Goal: Task Accomplishment & Management: Manage account settings

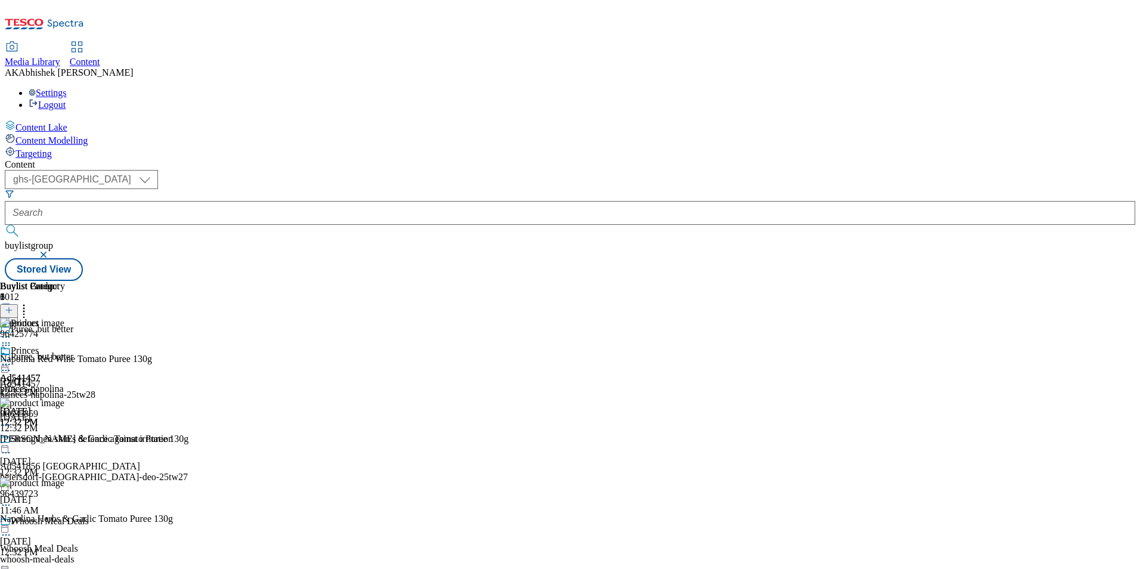
select select "ghs-[GEOGRAPHIC_DATA]"
click at [5, 225] on button "submit" at bounding box center [13, 231] width 17 height 12
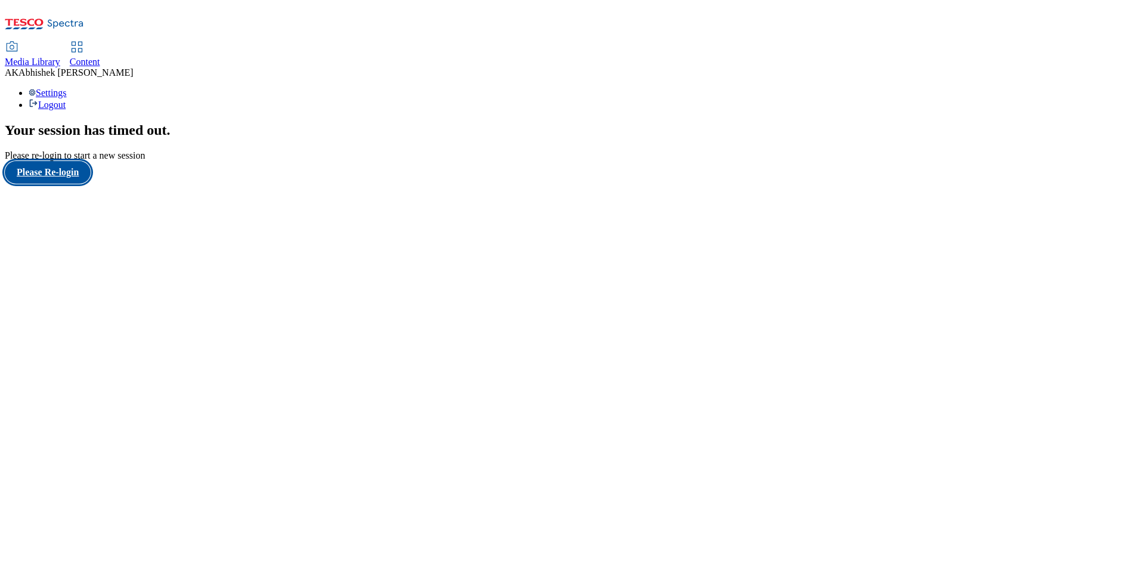
click at [84, 184] on button "Please Re-login" at bounding box center [48, 172] width 86 height 23
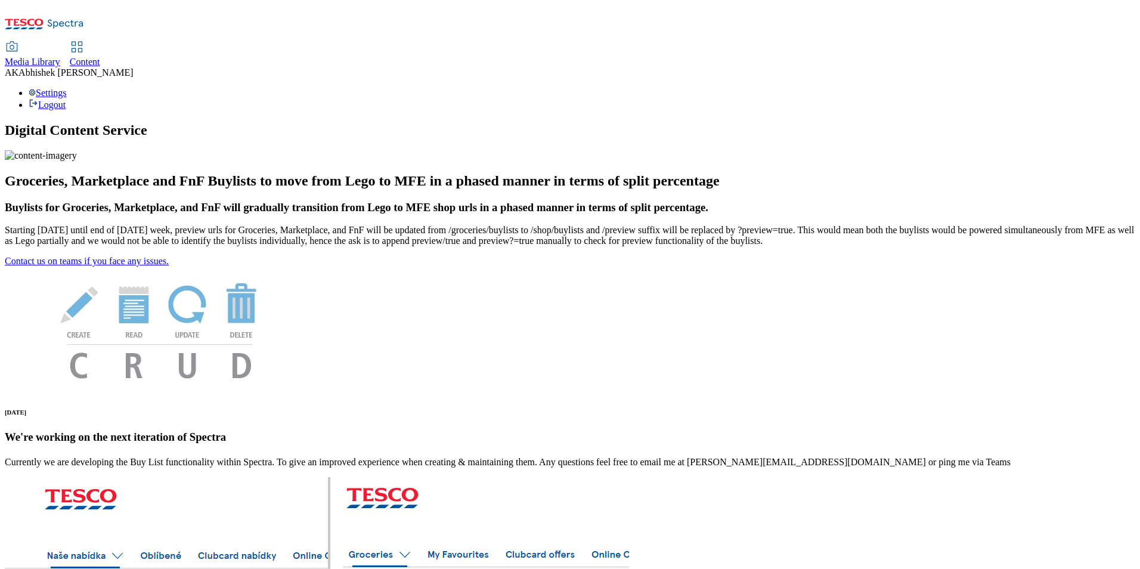
click at [100, 57] on div "Content" at bounding box center [85, 62] width 30 height 11
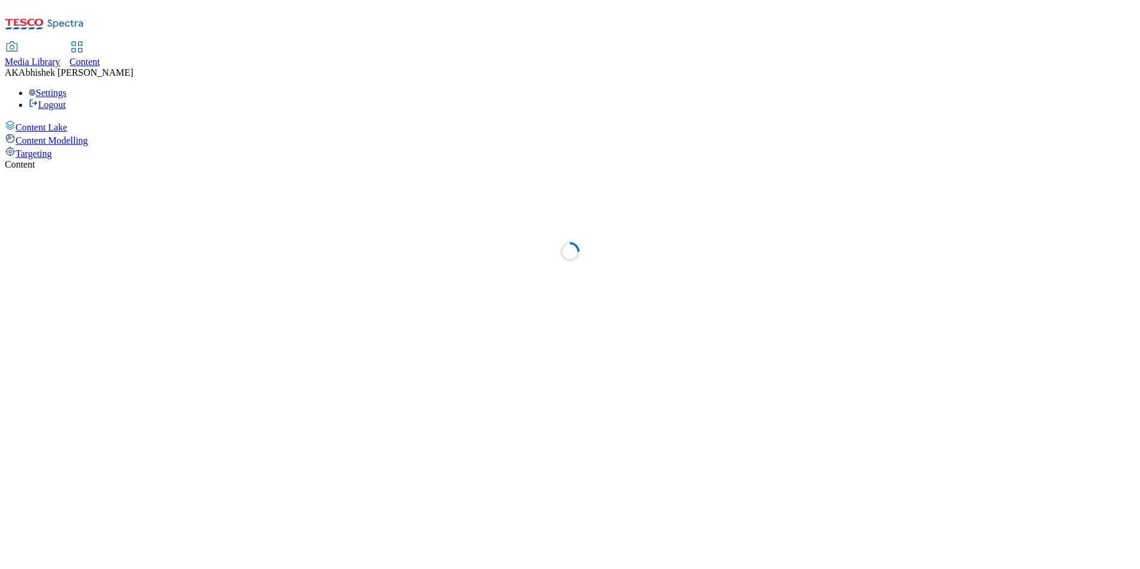
select select "ghs-[GEOGRAPHIC_DATA]"
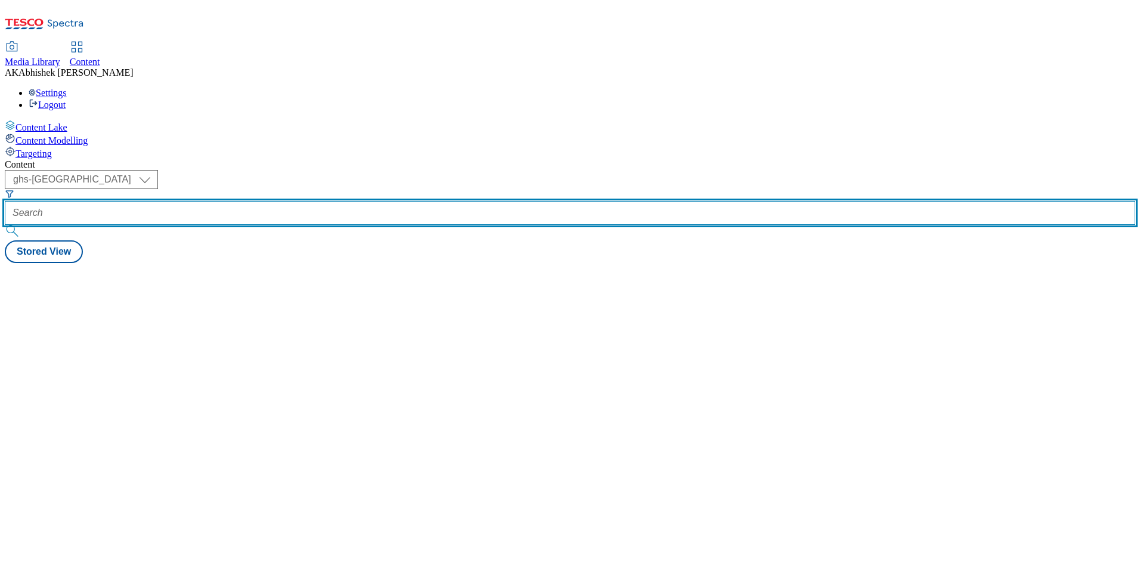
click at [281, 201] on input "text" at bounding box center [570, 213] width 1131 height 24
paste input "541658"
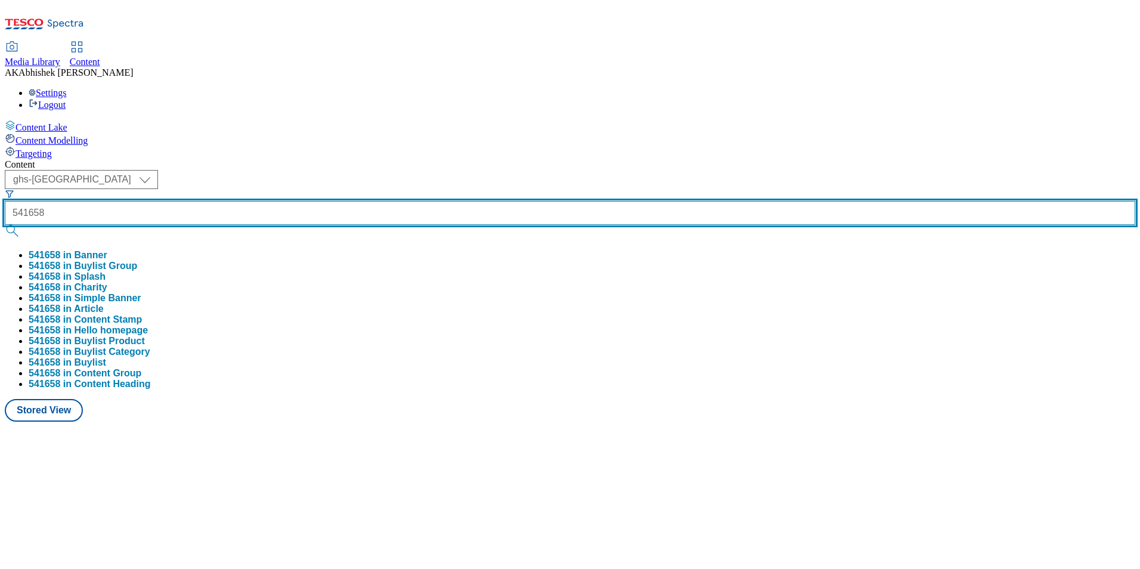
type input "541658"
click at [5, 225] on button "submit" at bounding box center [13, 231] width 17 height 12
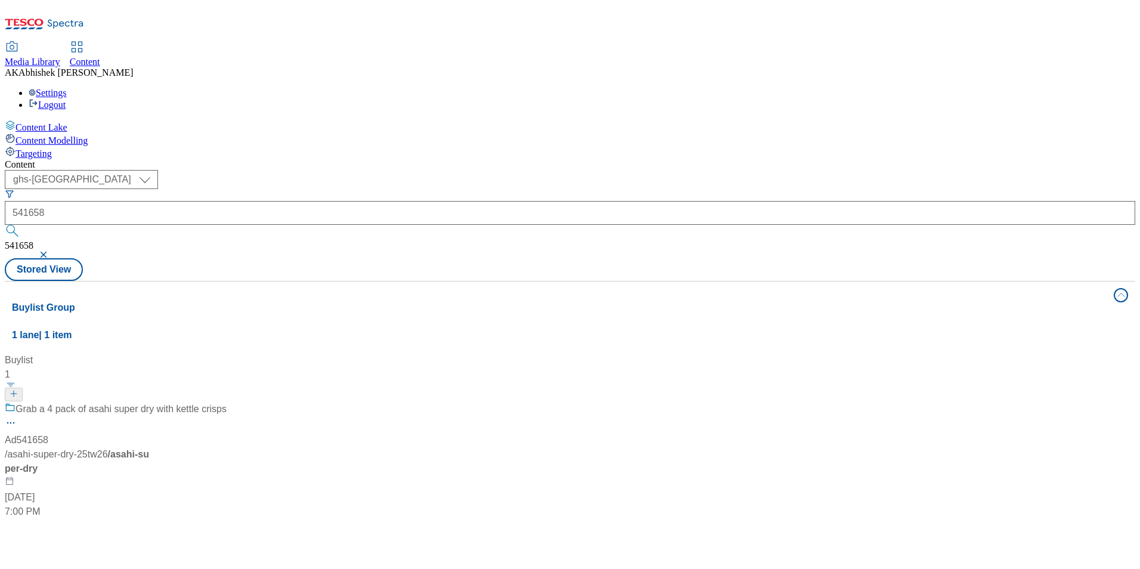
click at [502, 159] on div "Content ( optional ) ghs-roi ghs-uk ghs-uk 541658 541658 Stored View Buylist Gr…" at bounding box center [570, 480] width 1131 height 642
click at [227, 402] on div "Grab a 4 pack of asahi super dry with kettle crisps" at bounding box center [116, 417] width 222 height 31
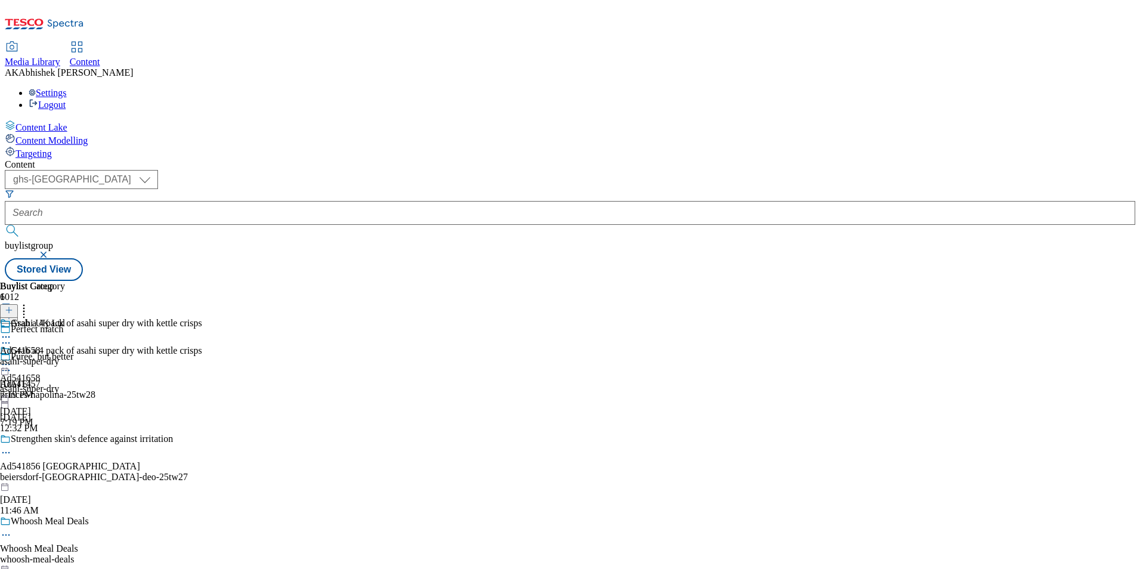
click at [12, 337] on icon at bounding box center [6, 343] width 12 height 12
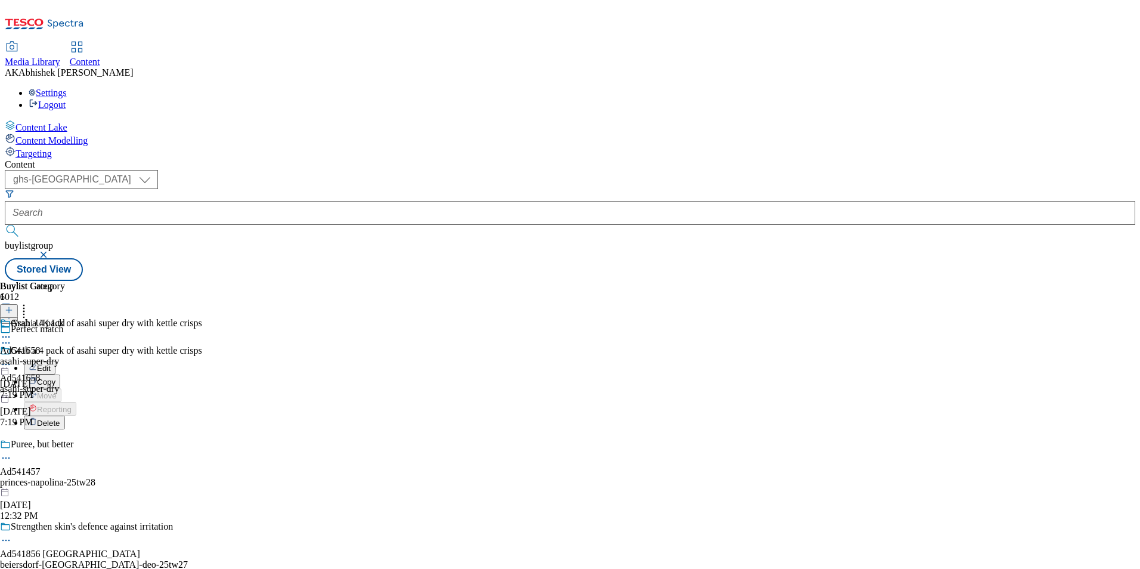
click at [51, 364] on span "Edit" at bounding box center [44, 368] width 14 height 9
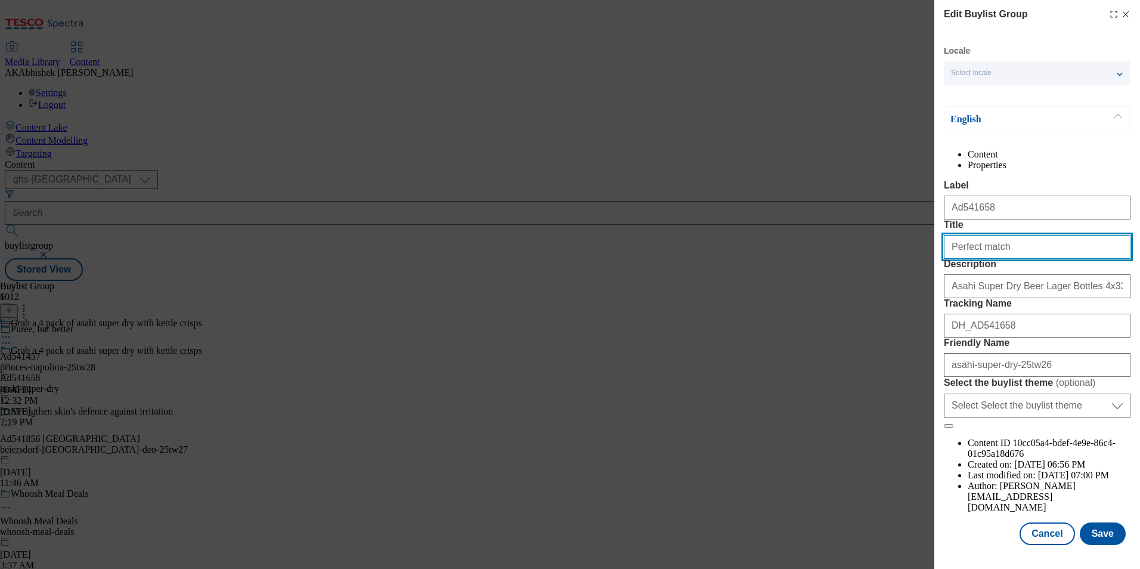
click at [951, 259] on input "Perfect match" at bounding box center [1037, 247] width 187 height 24
type input "Perfect match"
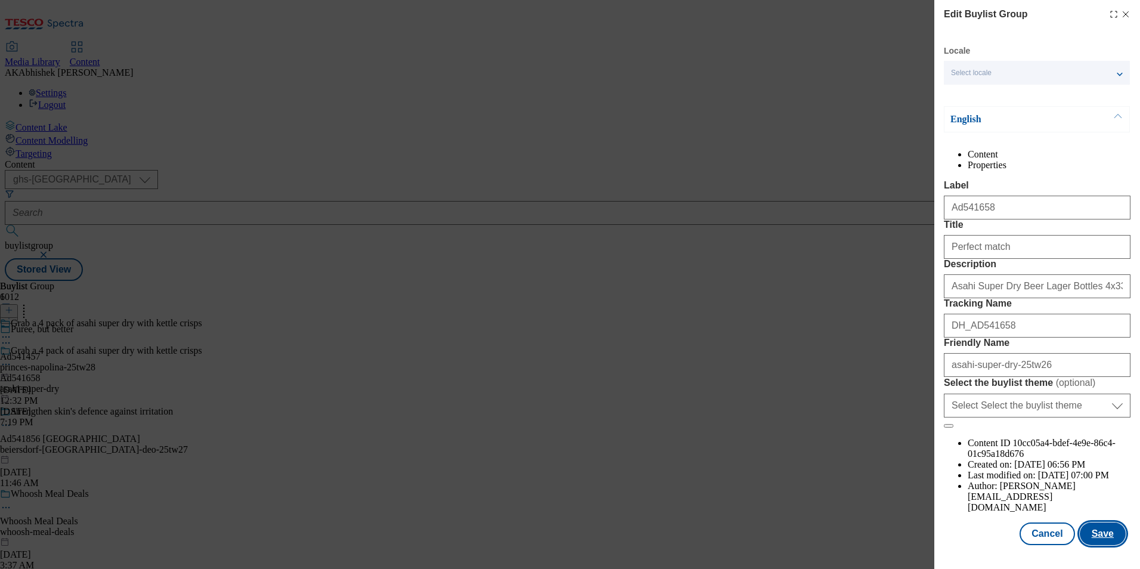
click at [1100, 540] on button "Save" at bounding box center [1103, 533] width 46 height 23
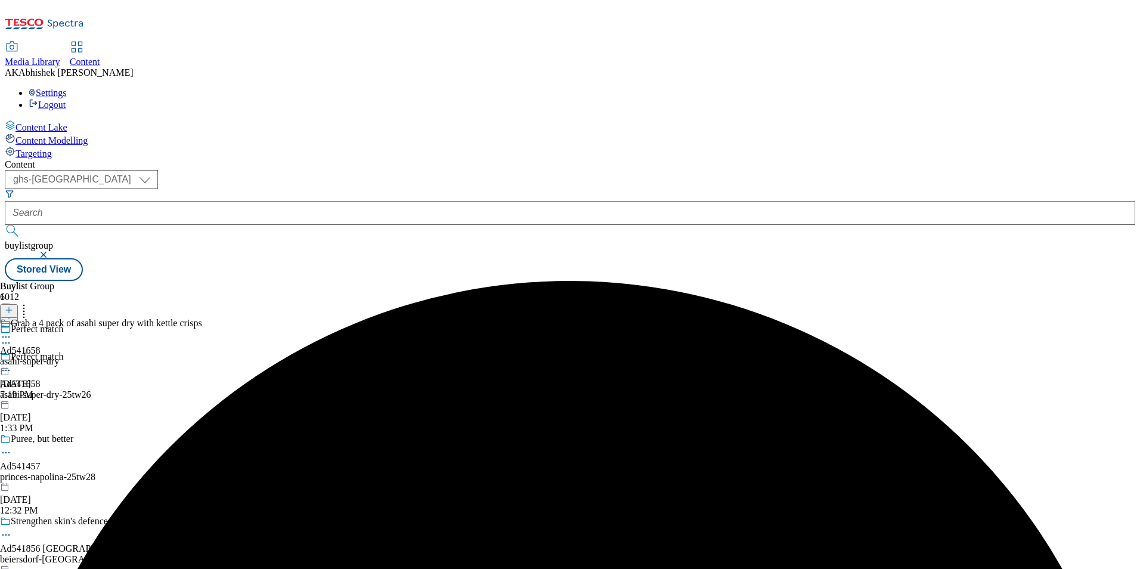
click at [12, 331] on icon at bounding box center [6, 337] width 12 height 12
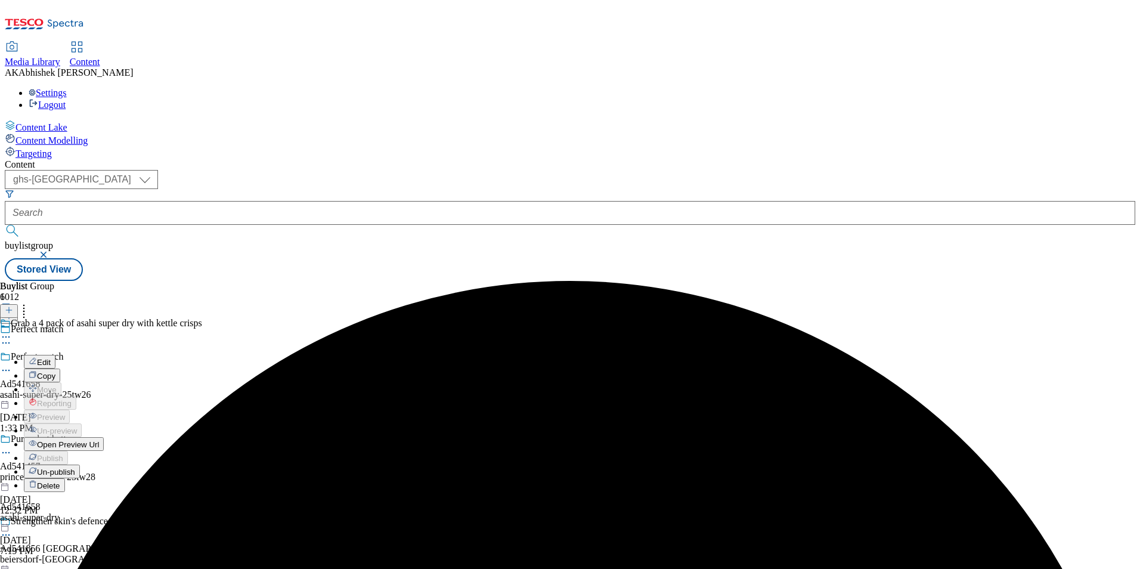
click at [51, 358] on span "Edit" at bounding box center [44, 362] width 14 height 9
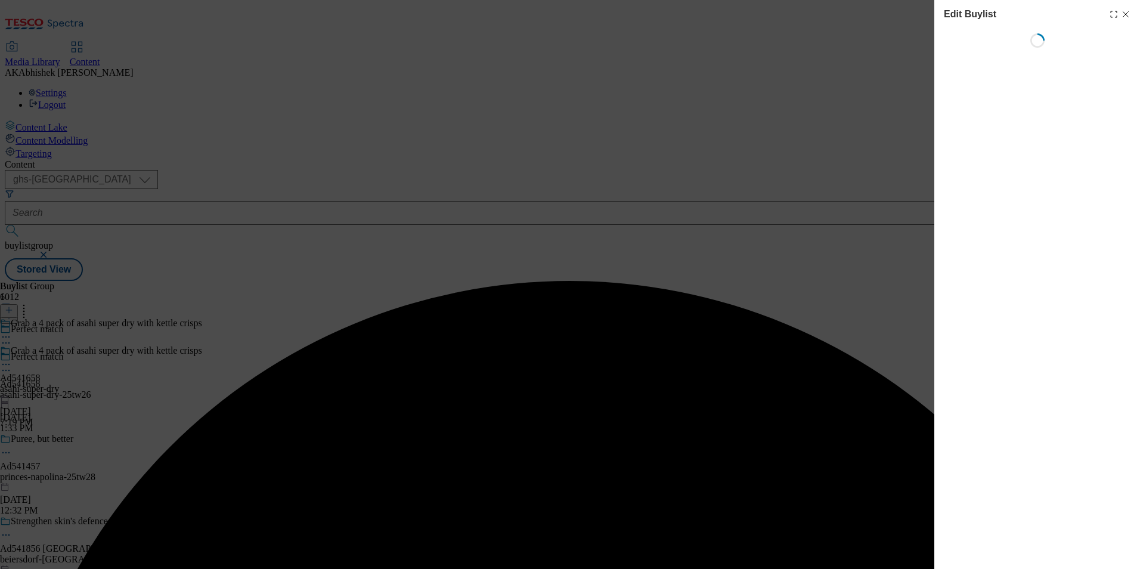
select select "tactical"
select select "supplier funded short term 1-3 weeks"
select select "dunnhumby"
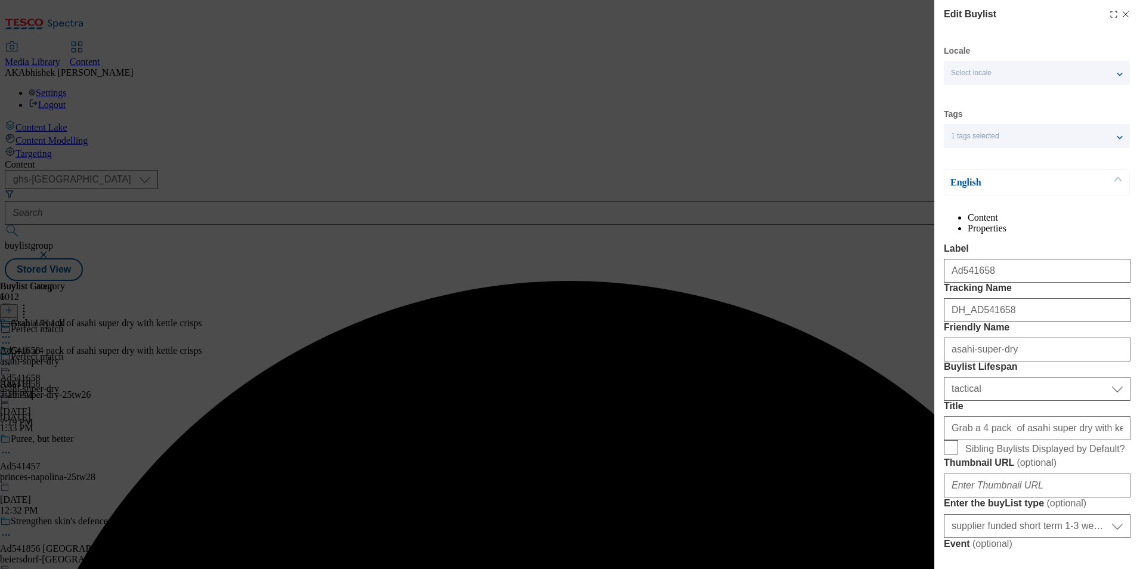
select select "Banner"
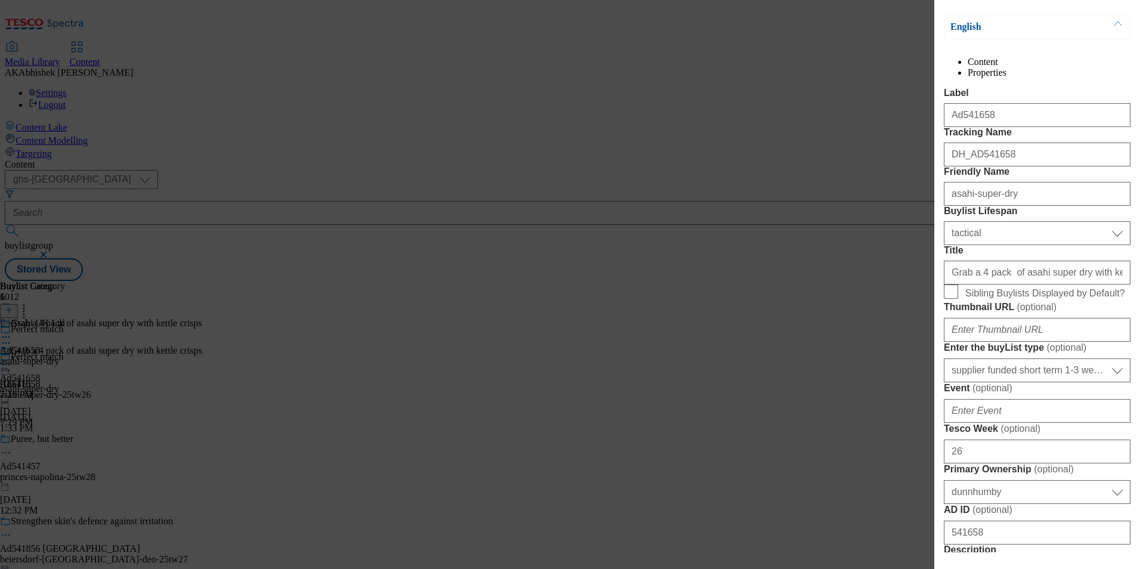
scroll to position [179, 0]
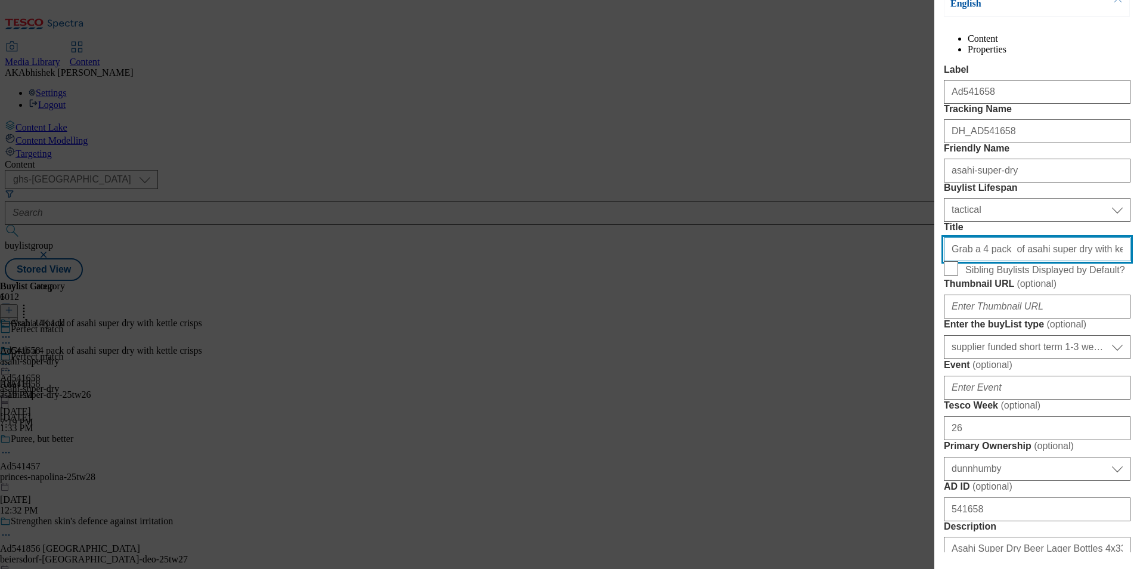
click at [1000, 261] on input "Grab a 4 pack of asahi super dry with kettle crisps" at bounding box center [1037, 249] width 187 height 24
paste input "Enjoy a 4 pack of Asahi Super Dry with Kettle Chi"
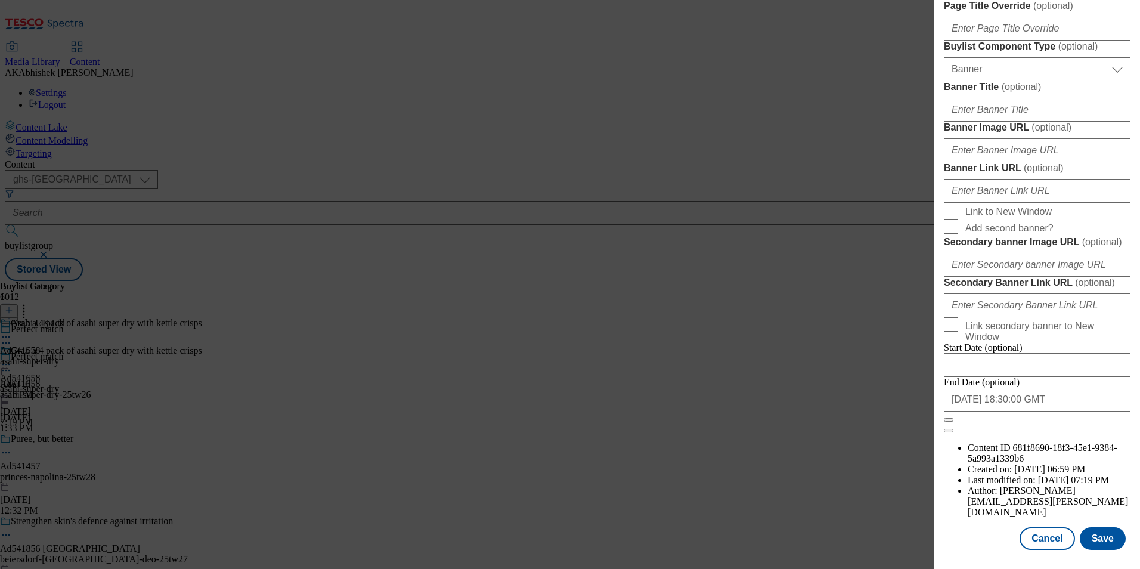
scroll to position [1229, 0]
type input "Enjoy a 4 pack of Asahi Super Dry with Kettle Chips"
click at [1098, 538] on button "Save" at bounding box center [1103, 538] width 46 height 23
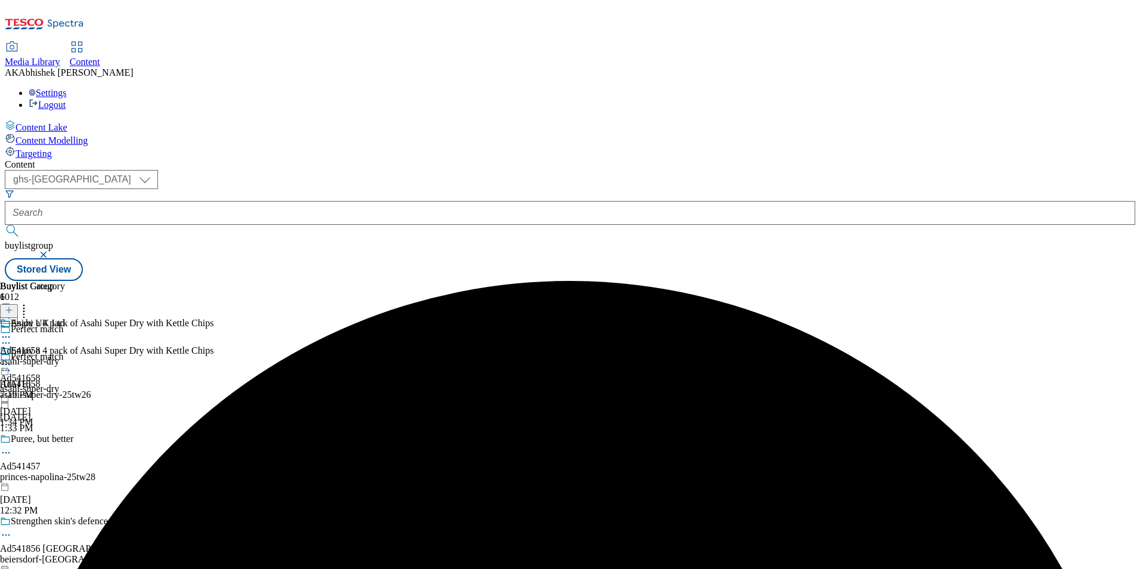
click at [12, 331] on icon at bounding box center [6, 337] width 12 height 12
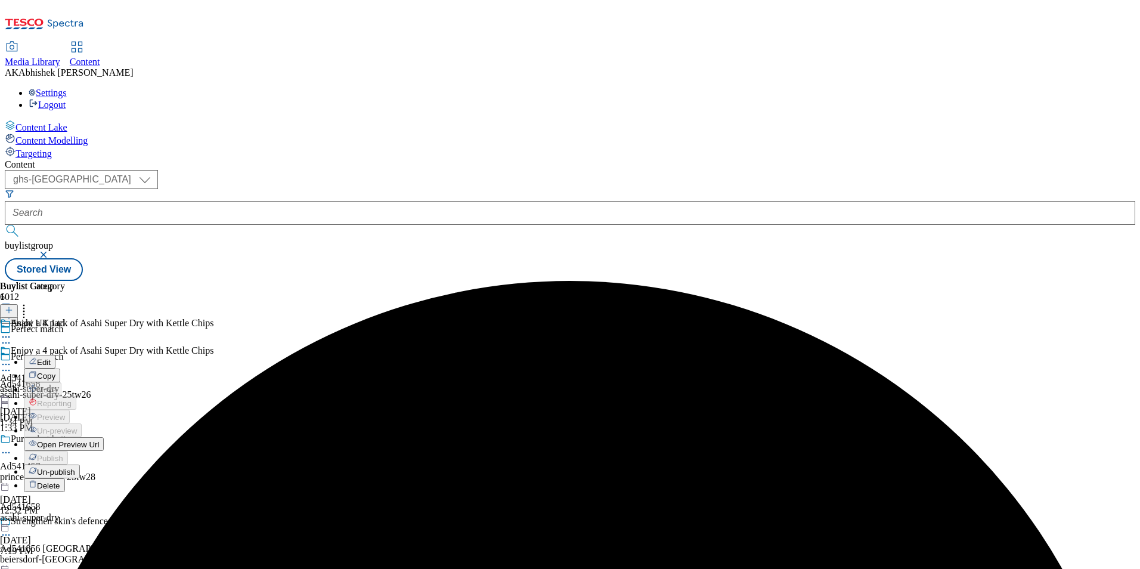
click at [51, 358] on span "Edit" at bounding box center [44, 362] width 14 height 9
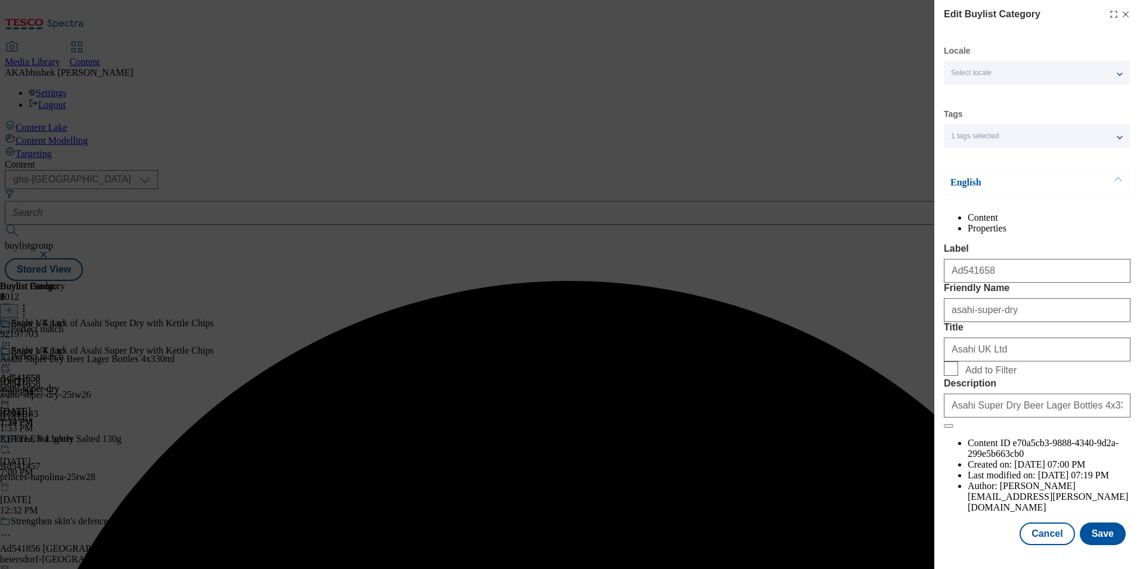
scroll to position [18, 0]
click at [1094, 535] on button "Save" at bounding box center [1103, 533] width 46 height 23
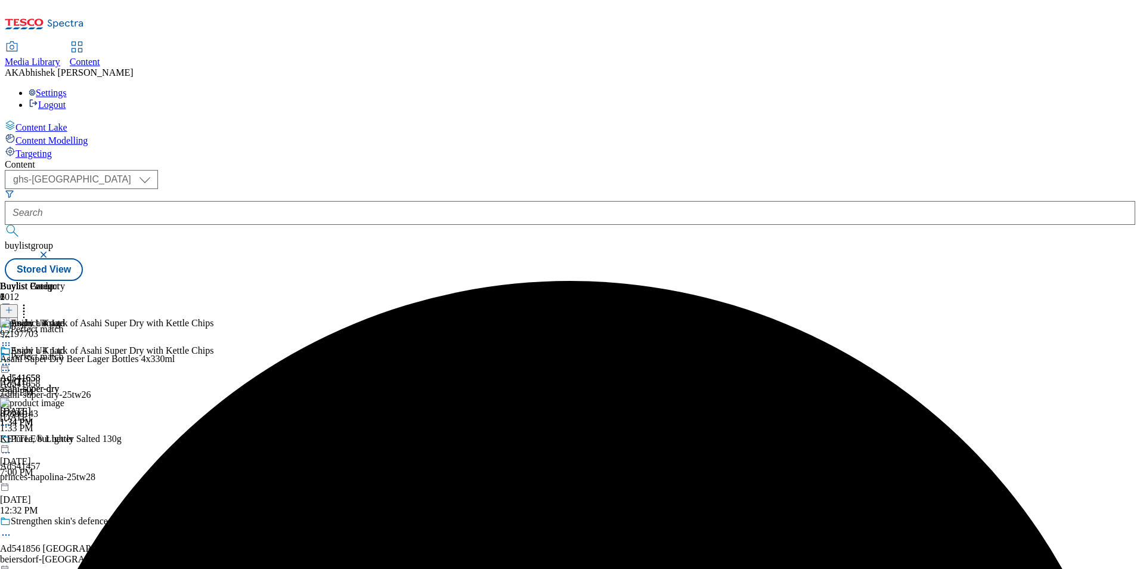
drag, startPoint x: 774, startPoint y: 186, endPoint x: 775, endPoint y: 192, distance: 6.2
click at [12, 358] on icon at bounding box center [6, 364] width 12 height 12
click at [65, 440] on span "Preview" at bounding box center [51, 444] width 28 height 9
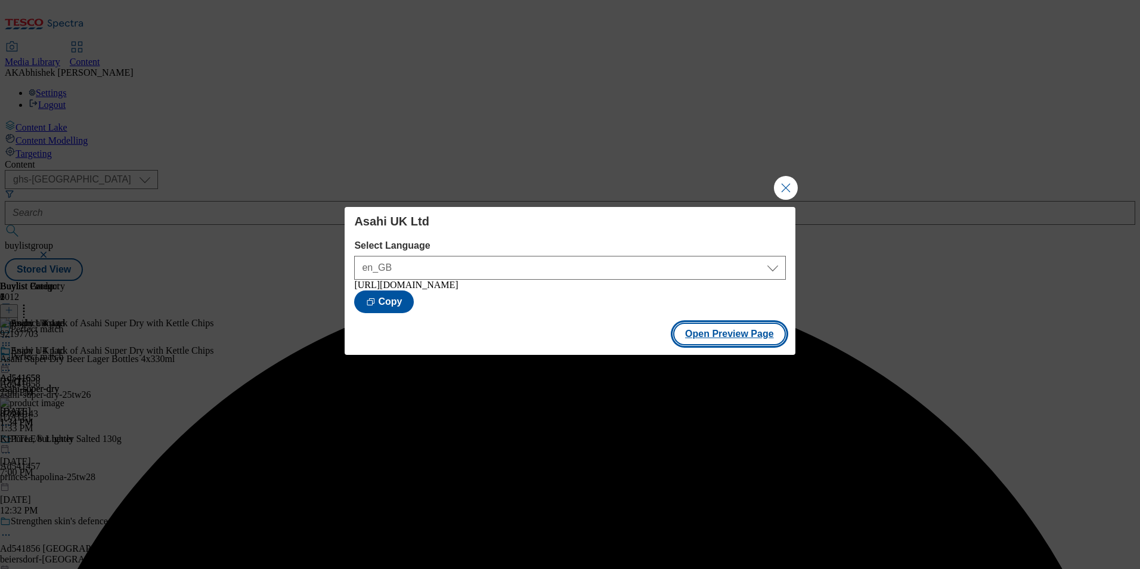
click at [753, 340] on button "Open Preview Page" at bounding box center [729, 334] width 113 height 23
click at [784, 179] on button "Close Modal" at bounding box center [786, 188] width 24 height 24
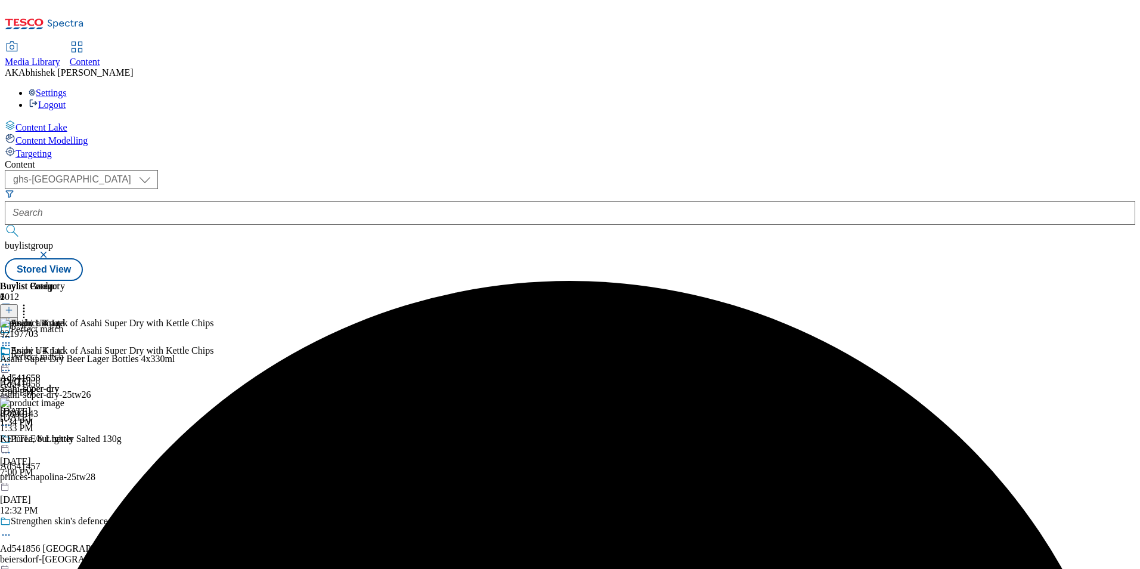
click at [12, 358] on icon at bounding box center [6, 364] width 12 height 12
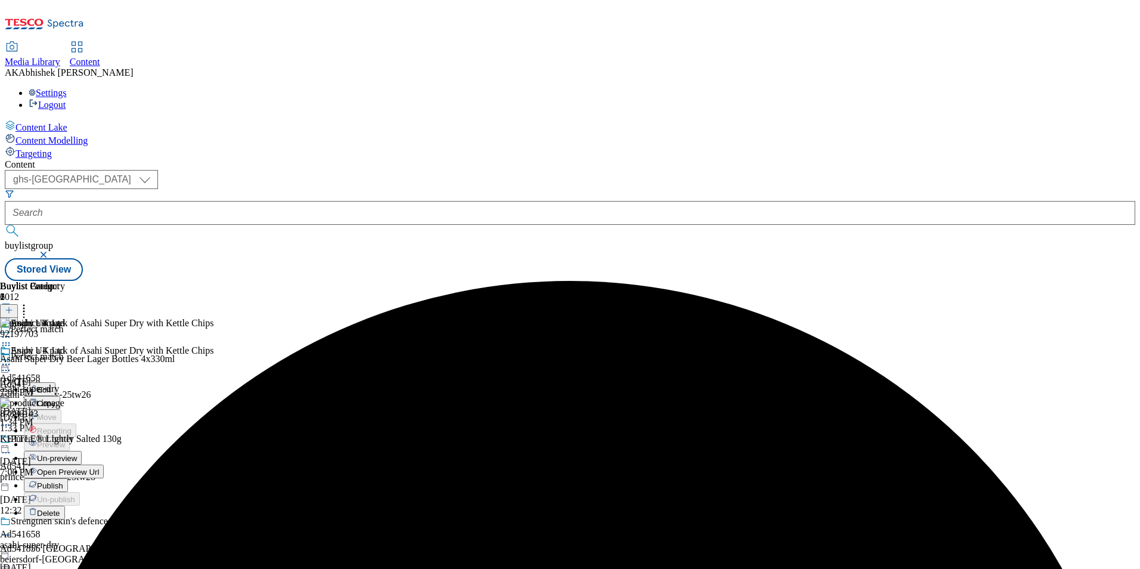
click at [63, 481] on span "Publish" at bounding box center [50, 485] width 26 height 9
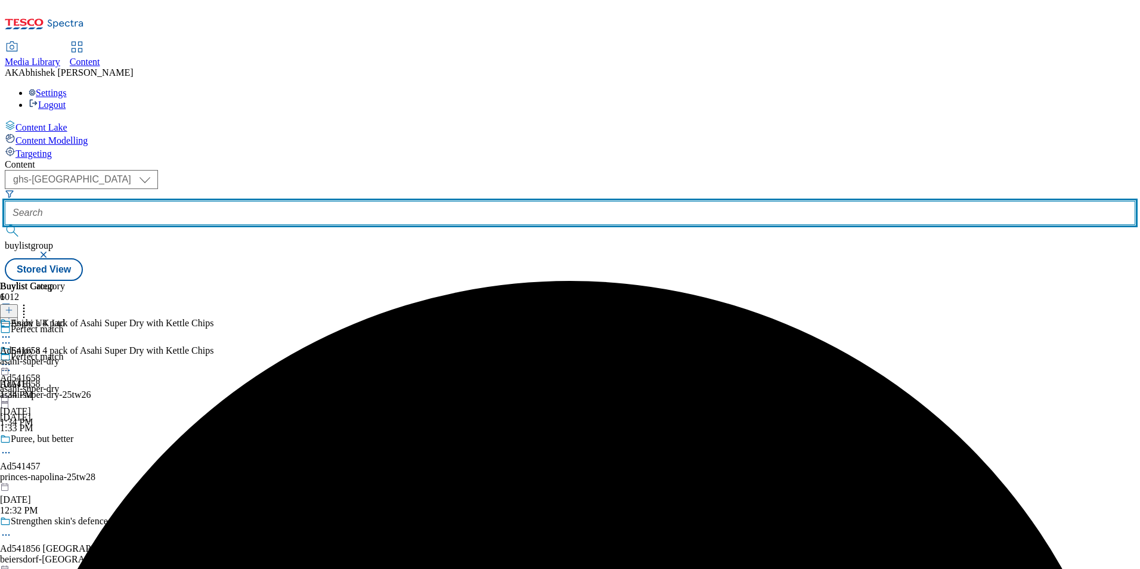
drag, startPoint x: 298, startPoint y: 92, endPoint x: 361, endPoint y: 96, distance: 63.3
click at [297, 201] on input "text" at bounding box center [570, 213] width 1131 height 24
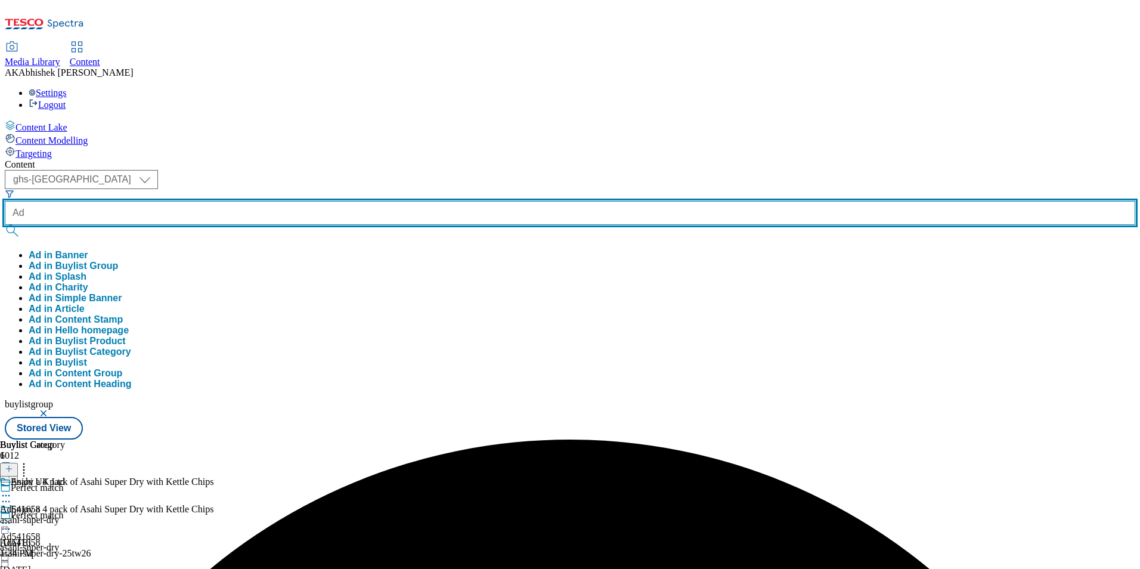
paste input "541856"
type input "Ad541856"
click at [5, 225] on button "submit" at bounding box center [13, 231] width 17 height 12
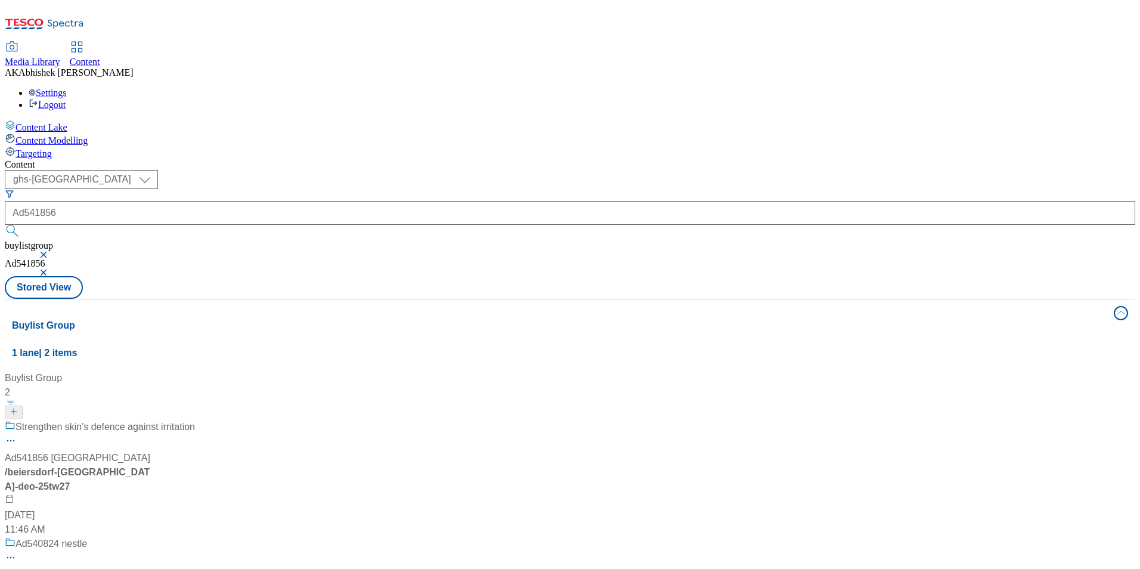
drag, startPoint x: 564, startPoint y: 68, endPoint x: 569, endPoint y: 115, distance: 47.4
click at [565, 159] on div "Content ( optional ) ghs-roi ghs-uk ghs-uk Ad541856 buylistgroup Ad541856 Store…" at bounding box center [570, 489] width 1131 height 660
click at [195, 420] on div "Strengthen skin's defence against irritation" at bounding box center [100, 435] width 190 height 31
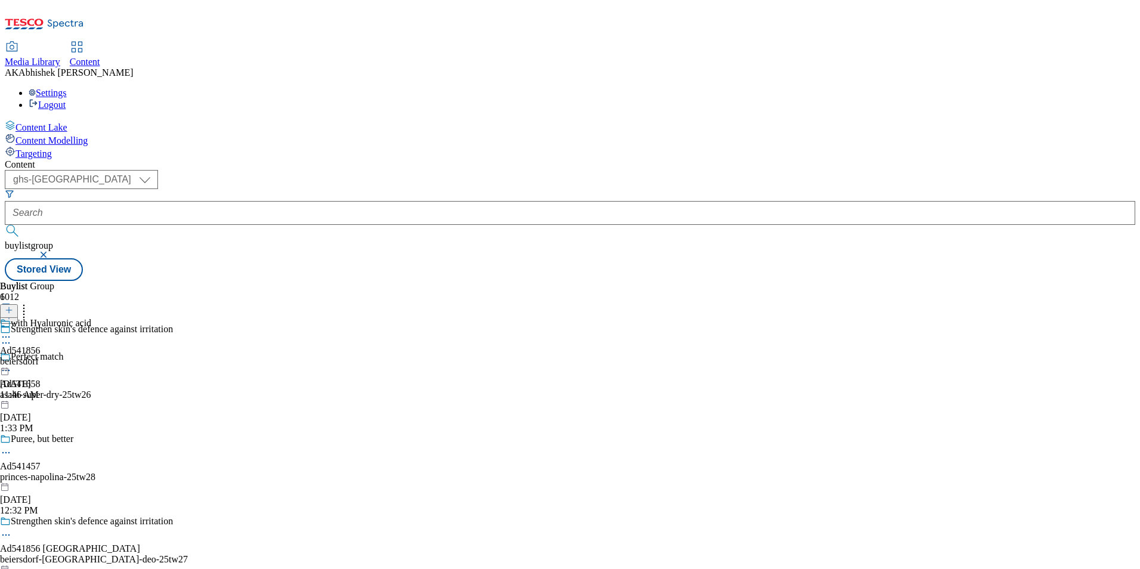
click at [12, 529] on icon at bounding box center [6, 535] width 12 height 12
click at [51, 556] on span "Edit" at bounding box center [44, 560] width 14 height 9
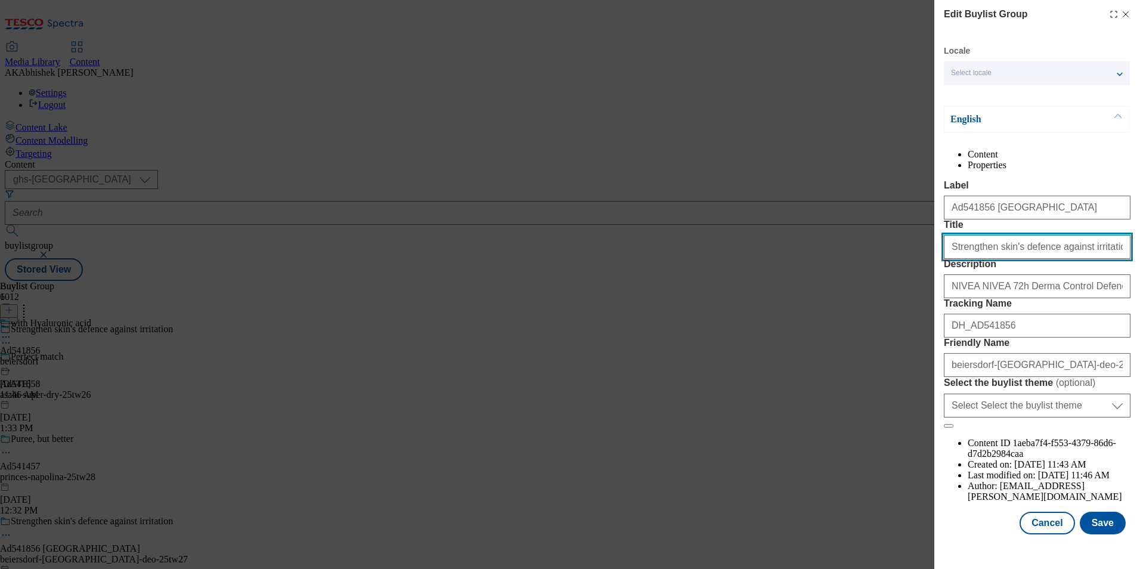
click at [1107, 259] on input "Strengthen skin's defence against irritation" at bounding box center [1037, 247] width 187 height 24
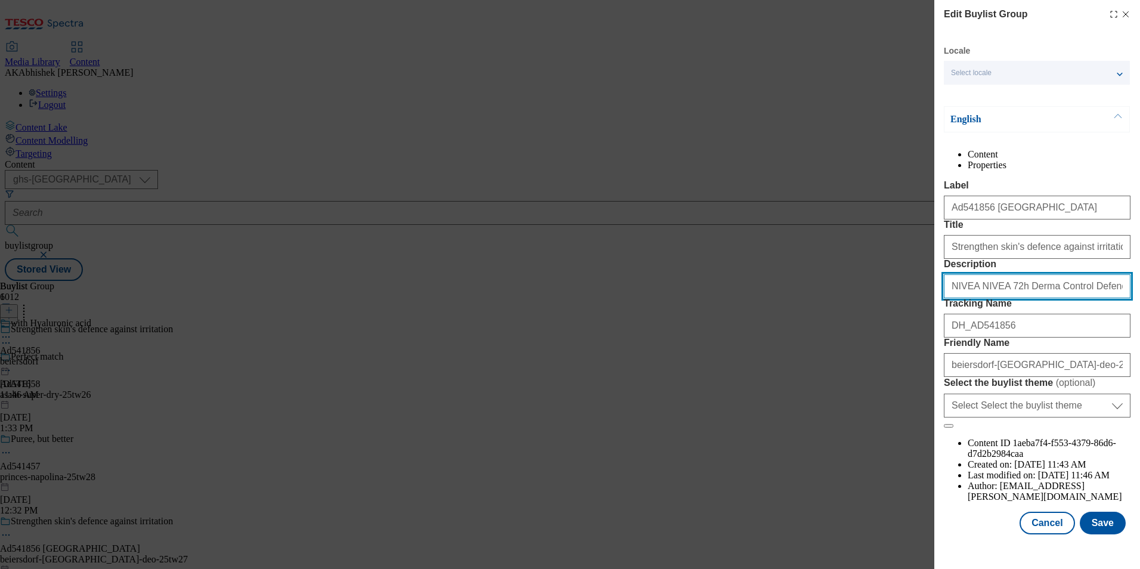
drag, startPoint x: 973, startPoint y: 313, endPoint x: 854, endPoint y: 314, distance: 118.7
click at [855, 313] on div "Edit Buylist Group Locale Select locale English Welsh English Content Propertie…" at bounding box center [570, 284] width 1140 height 569
type input "NIVEA 72h Derma Control Defend Anti-Perspirant Spray 250ml 250ML"
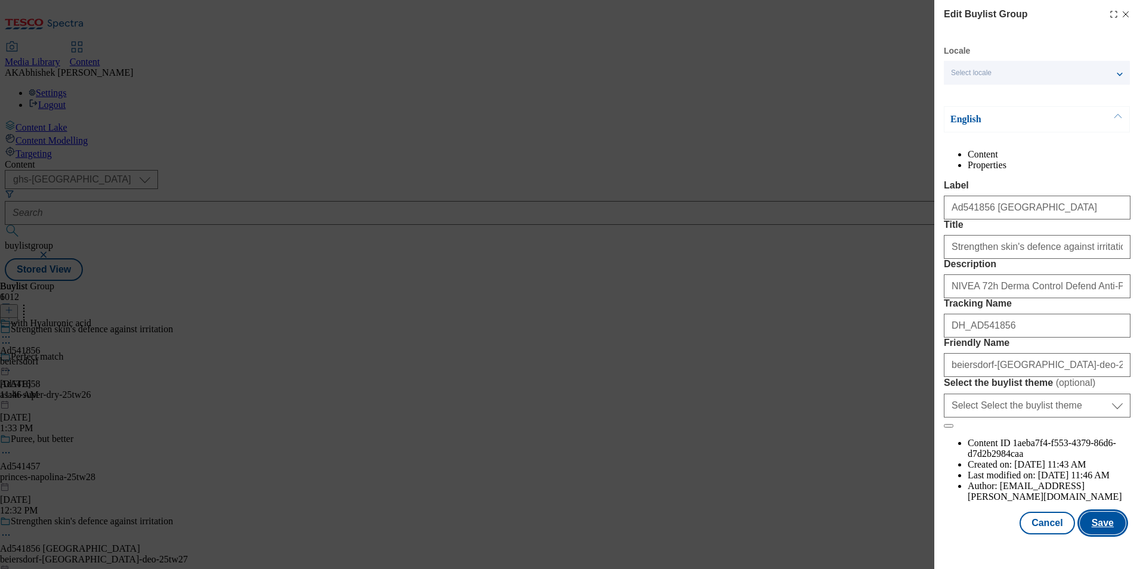
click at [1100, 534] on button "Save" at bounding box center [1103, 523] width 46 height 23
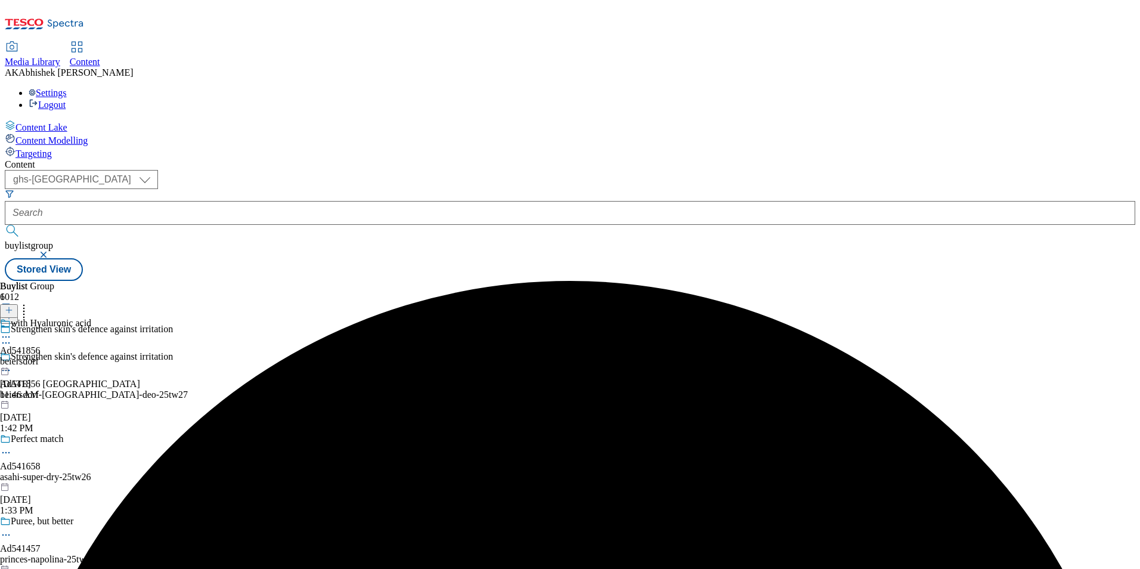
click at [12, 331] on icon at bounding box center [6, 337] width 12 height 12
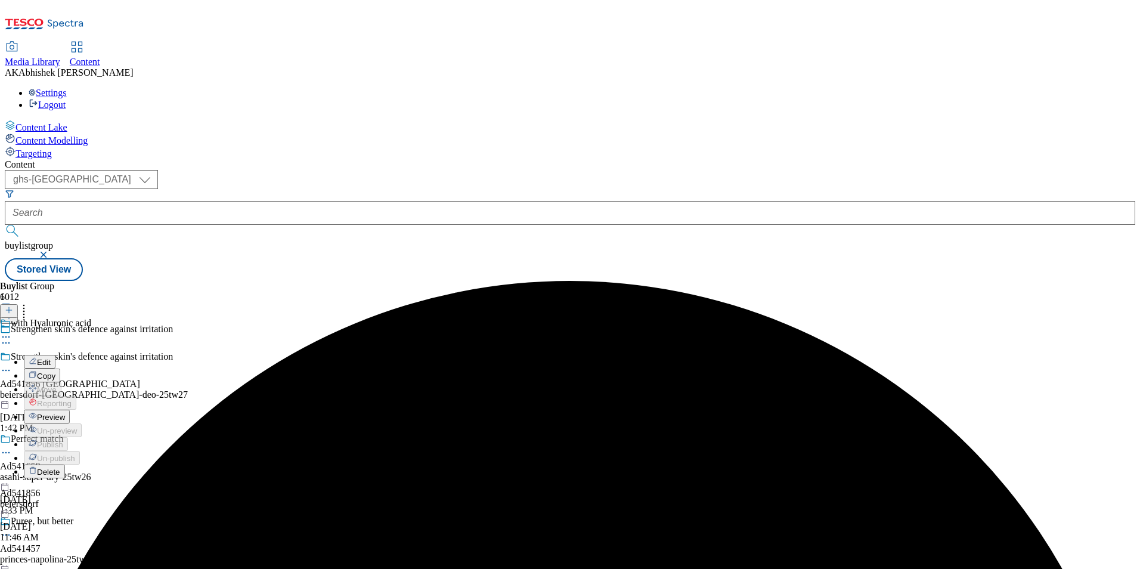
click at [51, 358] on span "Edit" at bounding box center [44, 362] width 14 height 9
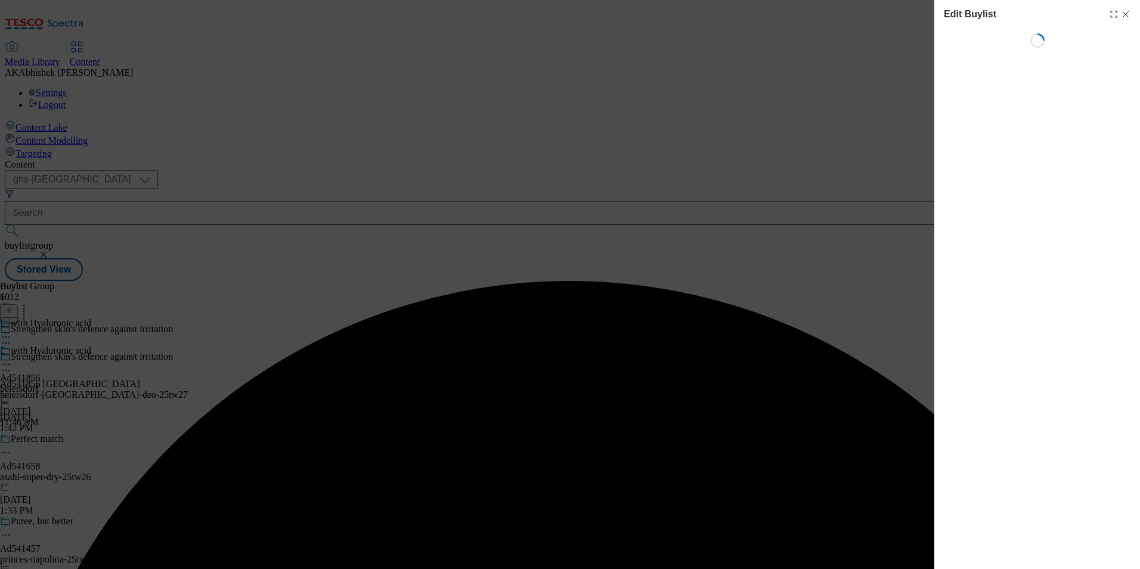
select select "tactical"
select select "supplier funded short term 1-3 weeks"
select select "dunnhumby"
select select "Banner"
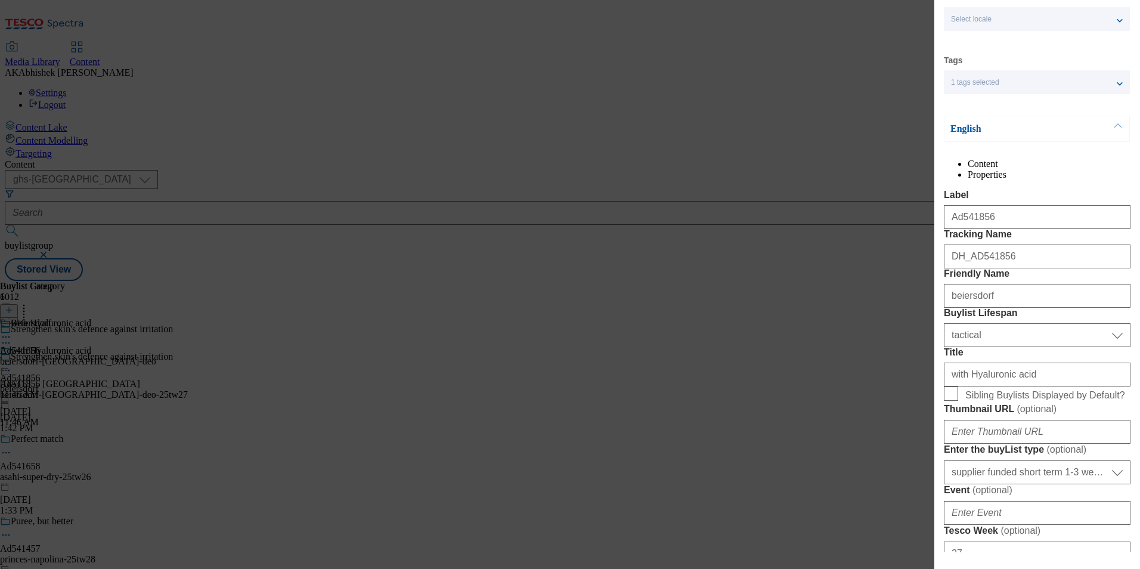
scroll to position [119, 0]
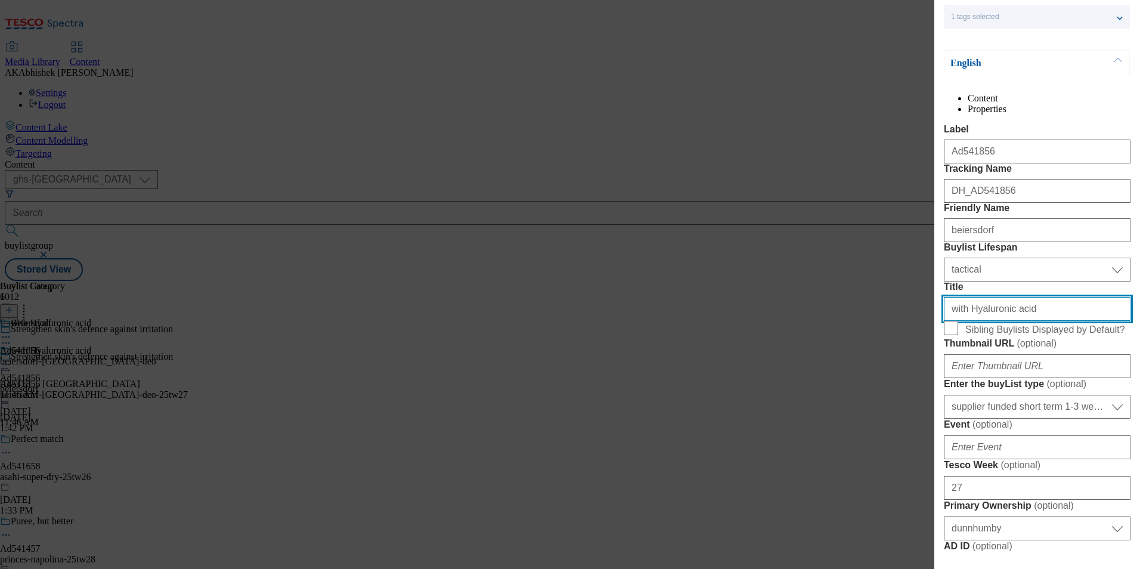
click at [957, 321] on input "with Hyaluronic acid" at bounding box center [1037, 309] width 187 height 24
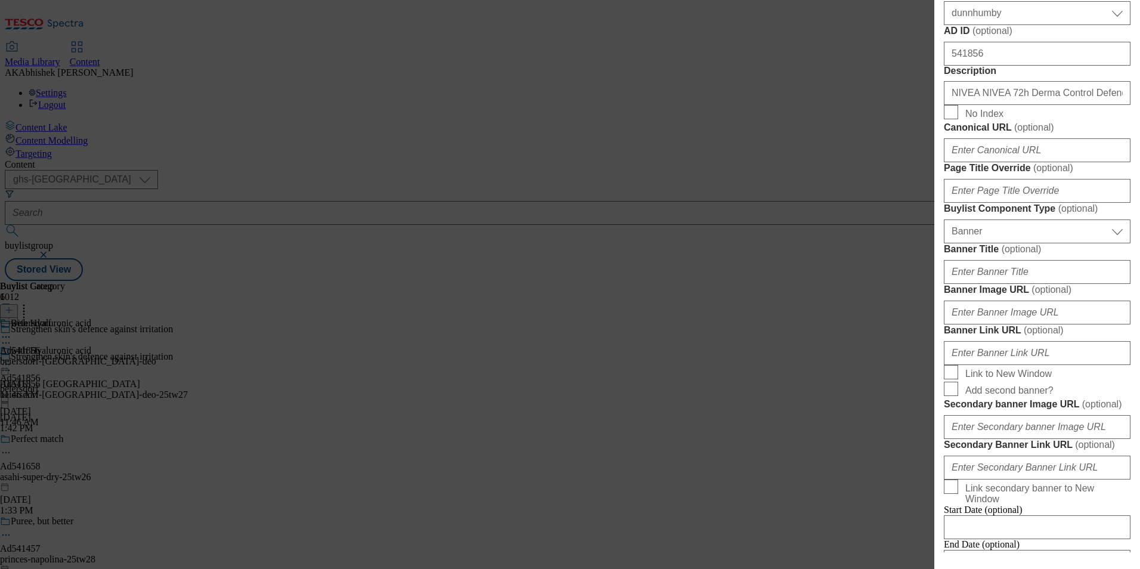
scroll to position [656, 0]
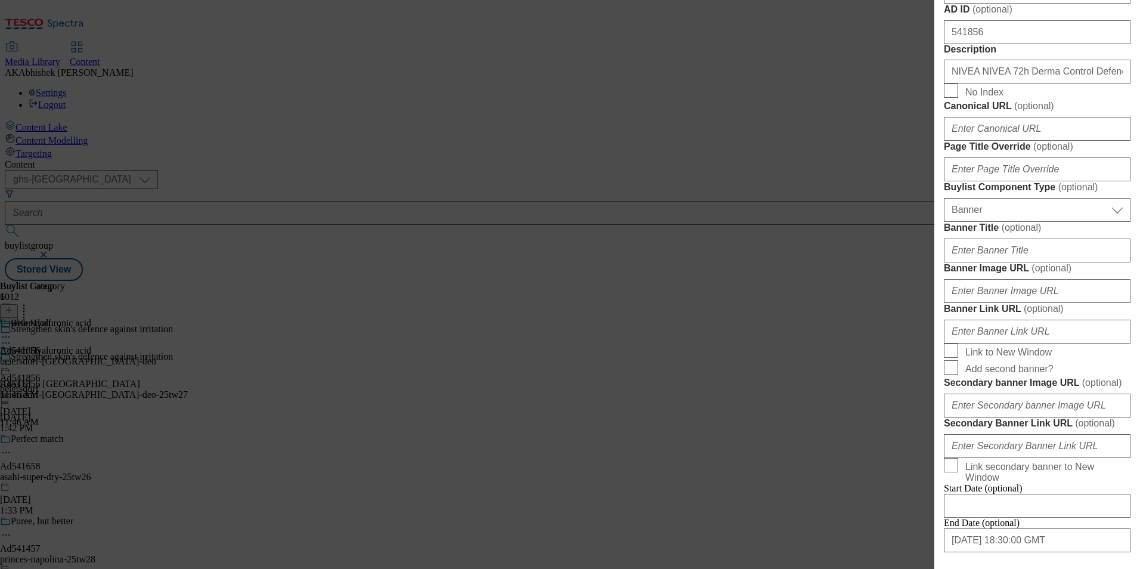
type input "With Hyaluronic acid"
drag, startPoint x: 973, startPoint y: 331, endPoint x: 837, endPoint y: 331, distance: 136.0
click at [837, 331] on div "Edit Buylist Locale Select locale English Welsh Tags 1 tags selected fnf market…" at bounding box center [570, 284] width 1140 height 569
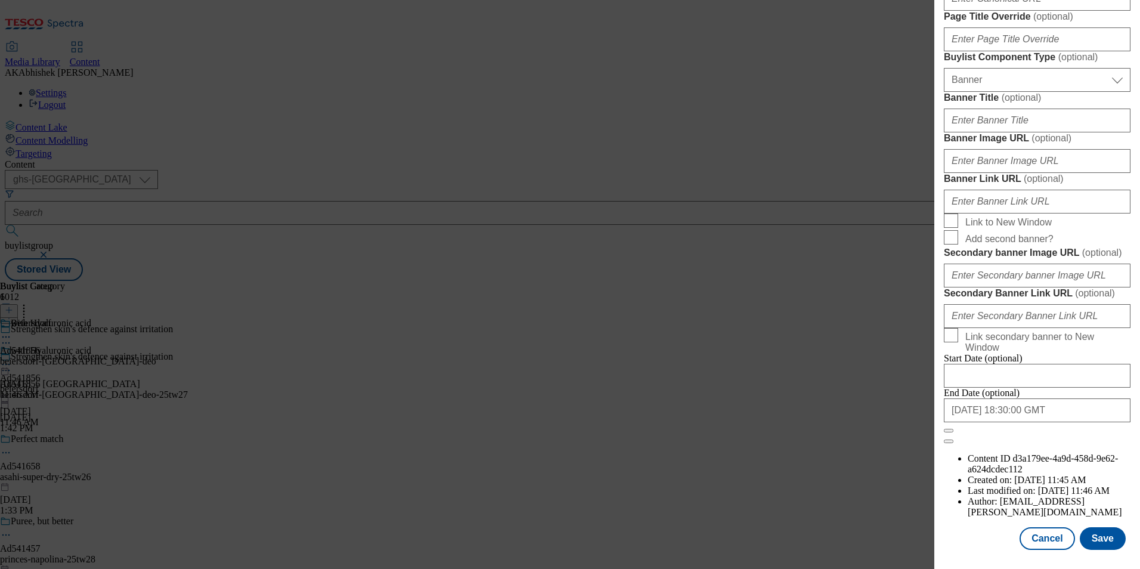
scroll to position [1229, 0]
type input "NIVEA 72h Derma Control Defend Anti-Perspirant Spray 250ml 250ML"
click at [1067, 422] on input "2025-10-31 18:30:00 GMT" at bounding box center [1037, 410] width 187 height 24
select select "2025"
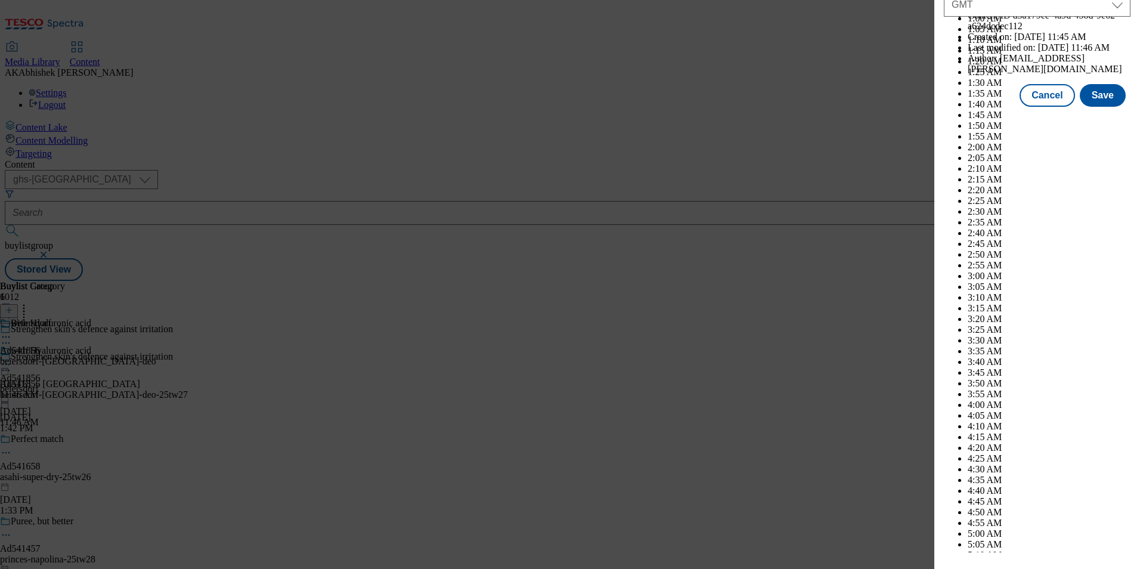
scroll to position [4893, 0]
select select "November"
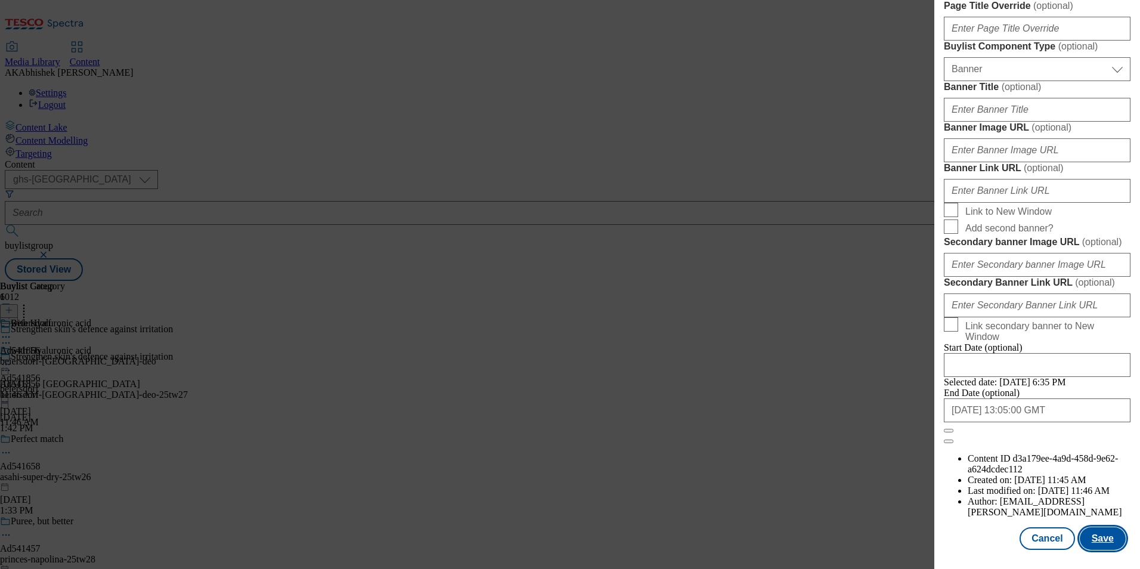
click at [1100, 542] on button "Save" at bounding box center [1103, 538] width 46 height 23
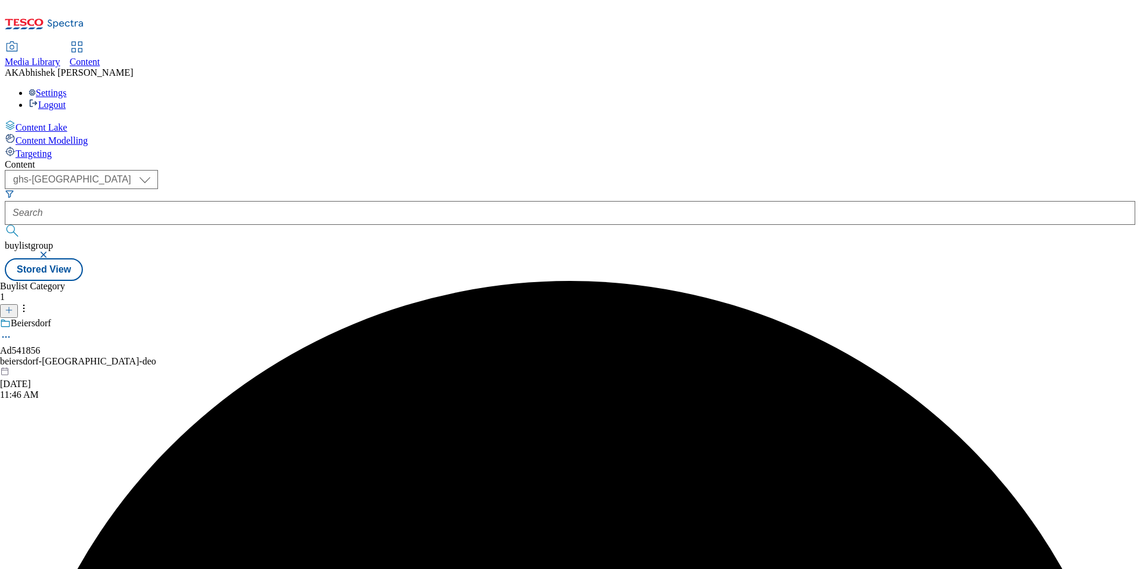
click at [156, 356] on div "beiersdorf-nivea-deo" at bounding box center [78, 361] width 156 height 11
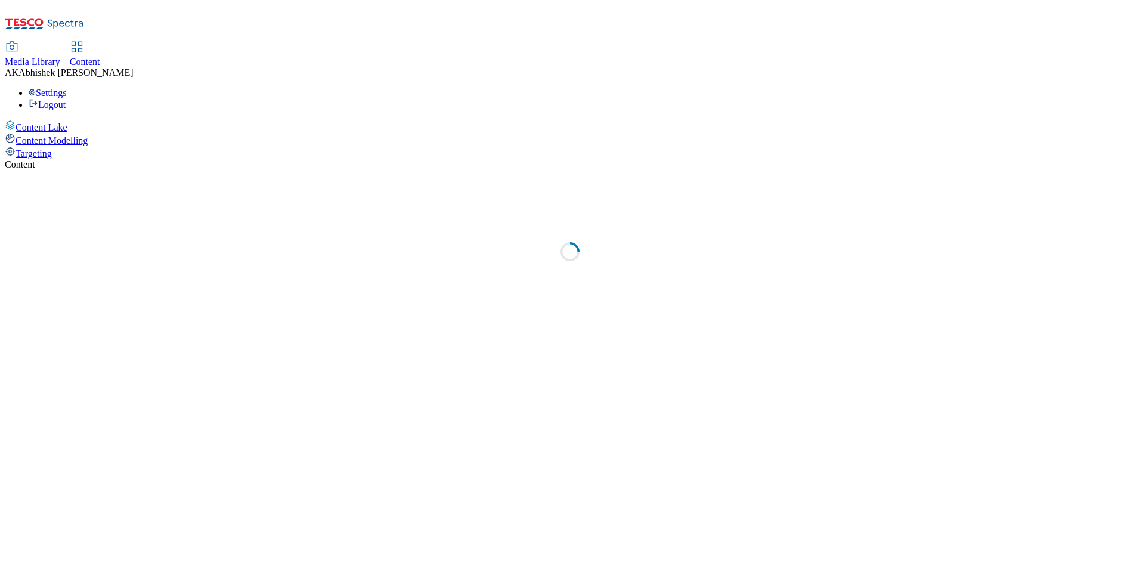
select select "ghs-[GEOGRAPHIC_DATA]"
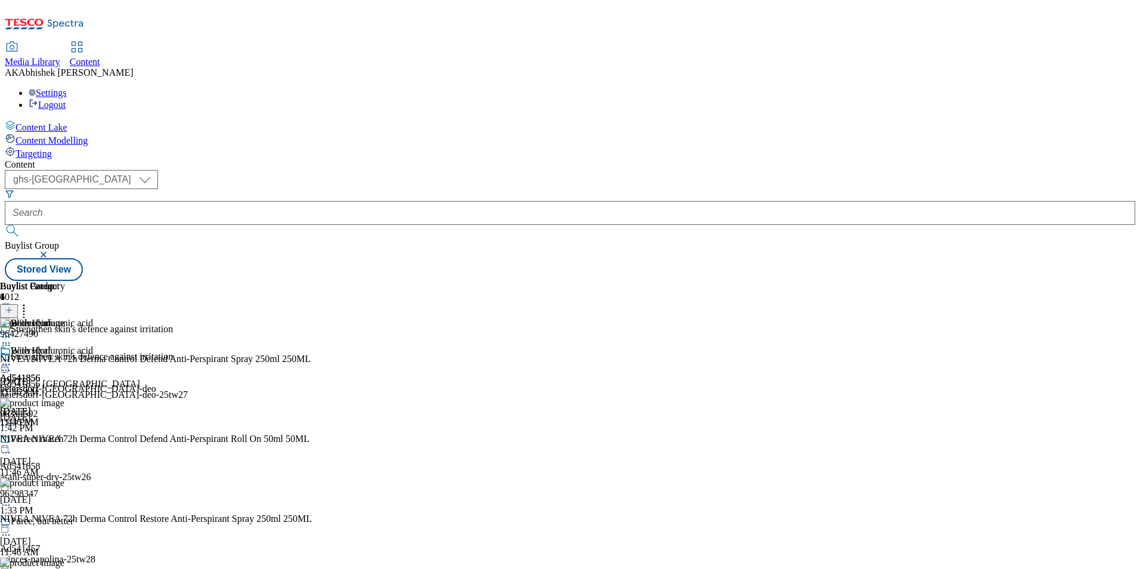
click at [7, 364] on circle at bounding box center [6, 365] width 2 height 2
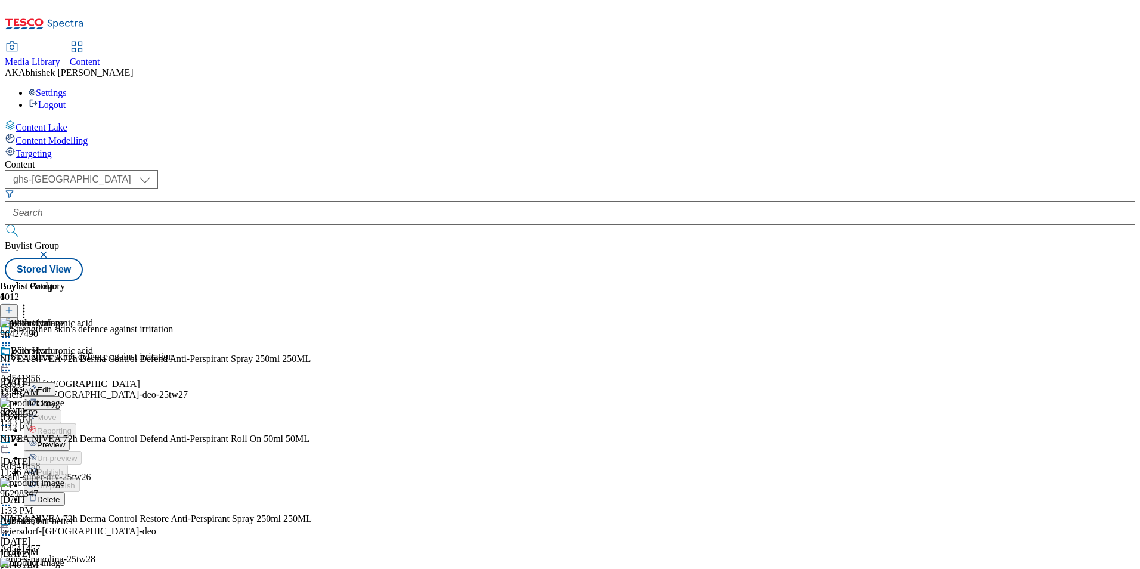
click at [51, 385] on span "Edit" at bounding box center [44, 389] width 14 height 9
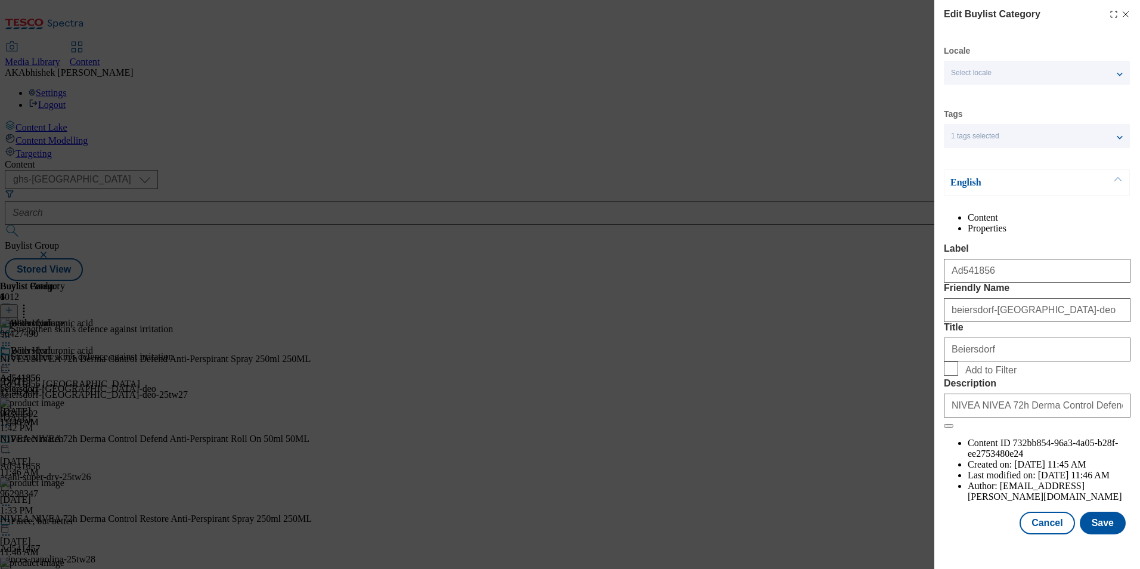
scroll to position [18, 0]
click at [1091, 534] on button "Save" at bounding box center [1103, 523] width 46 height 23
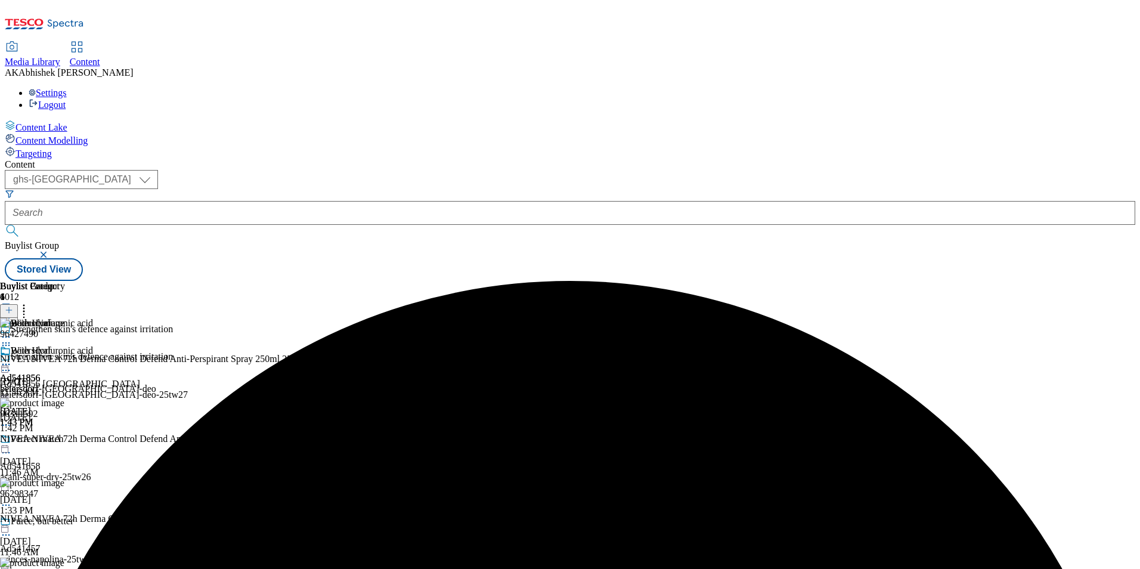
click at [12, 358] on icon at bounding box center [6, 364] width 12 height 12
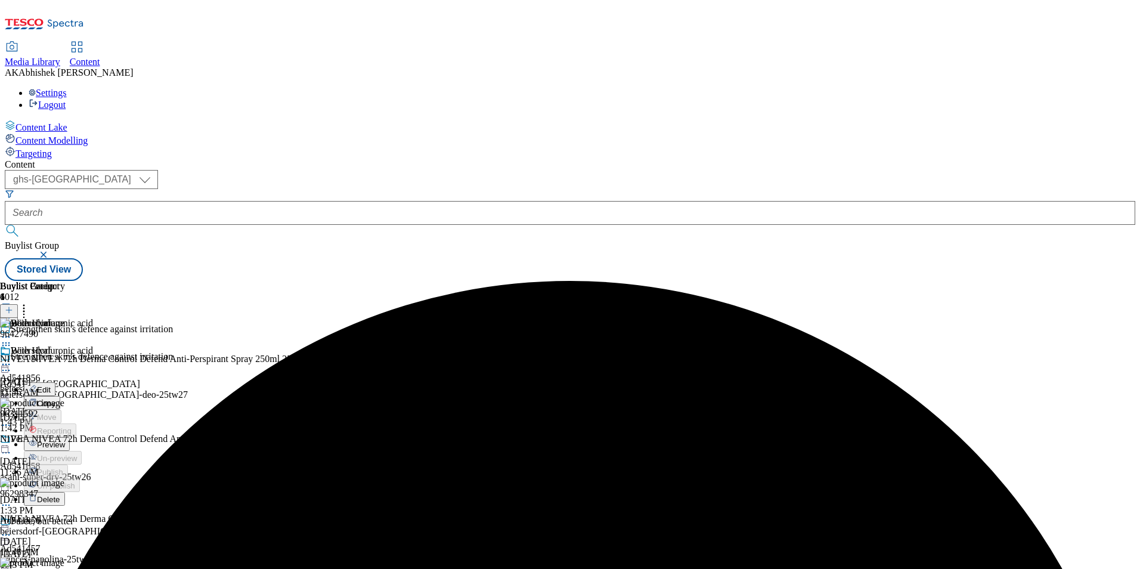
click at [65, 440] on span "Preview" at bounding box center [51, 444] width 28 height 9
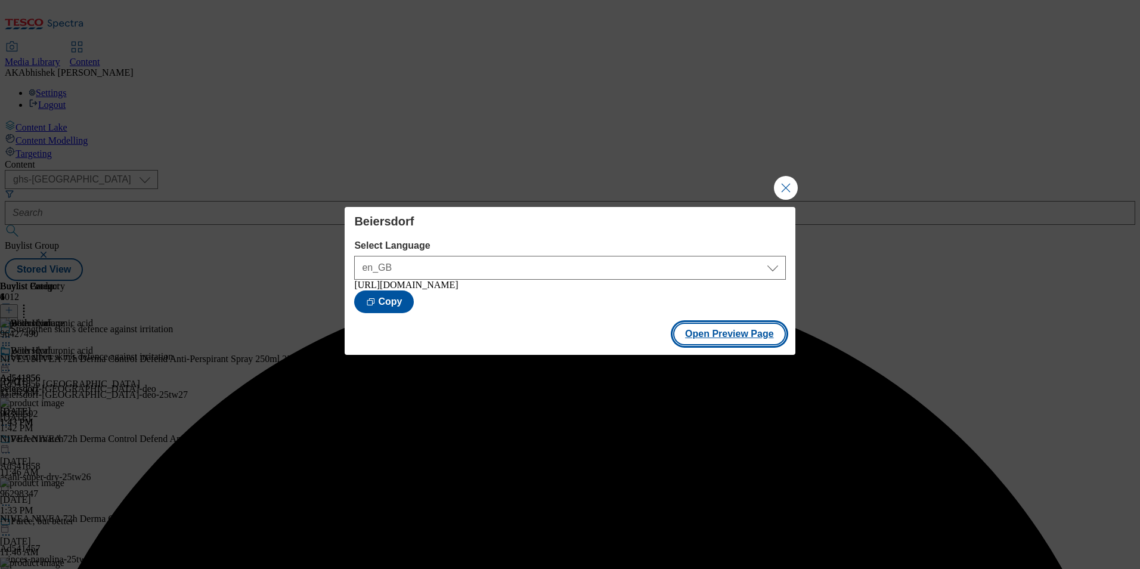
click at [739, 336] on button "Open Preview Page" at bounding box center [729, 334] width 113 height 23
click at [775, 182] on button "Close Modal" at bounding box center [786, 188] width 24 height 24
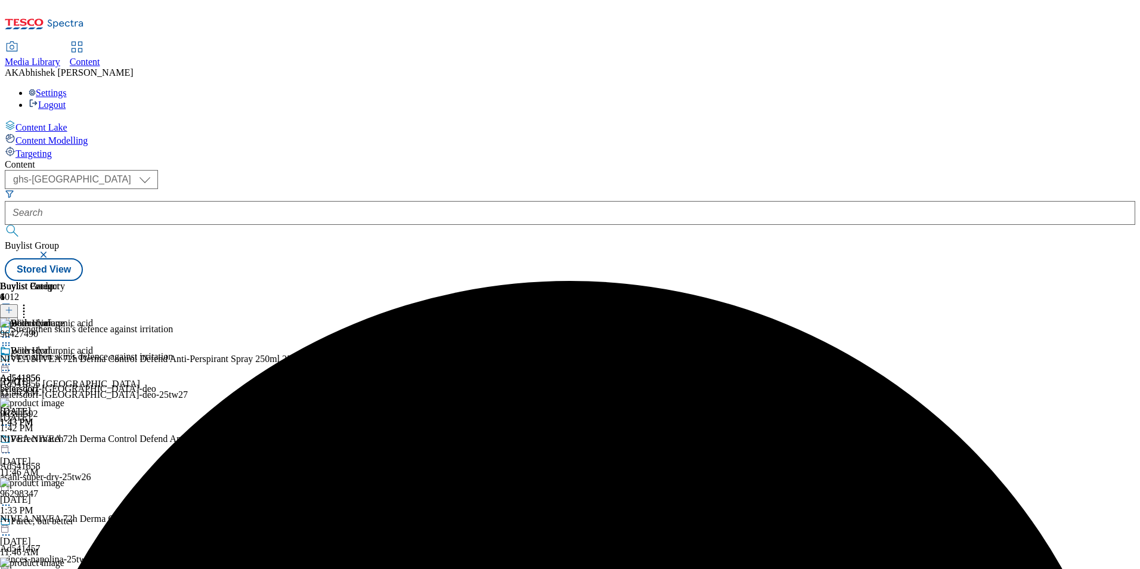
click at [93, 345] on div "With Hyaluronic acid" at bounding box center [46, 358] width 93 height 27
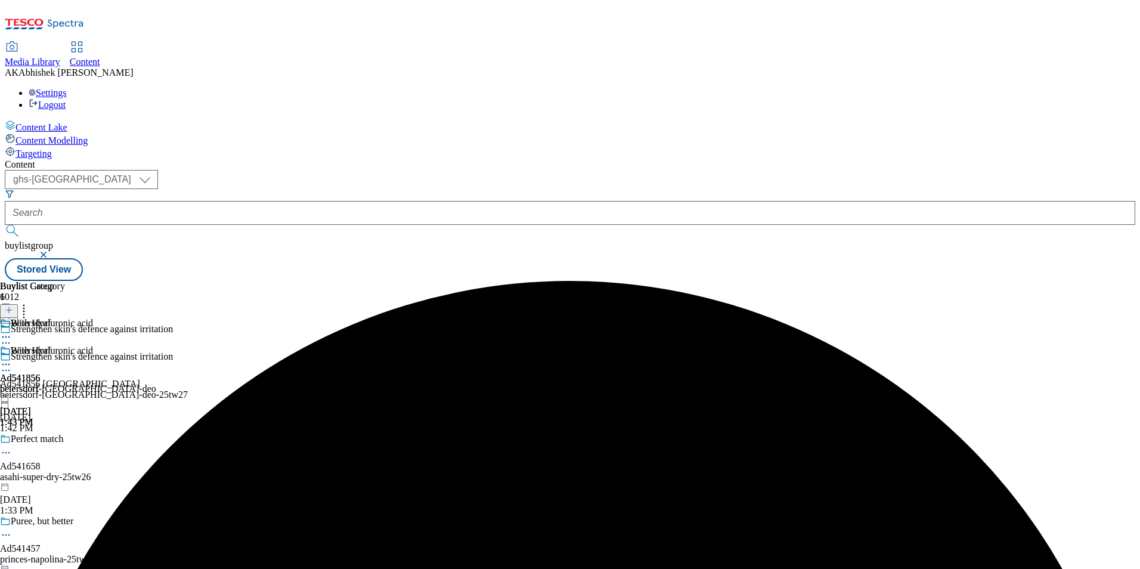
click at [12, 358] on icon at bounding box center [6, 364] width 12 height 12
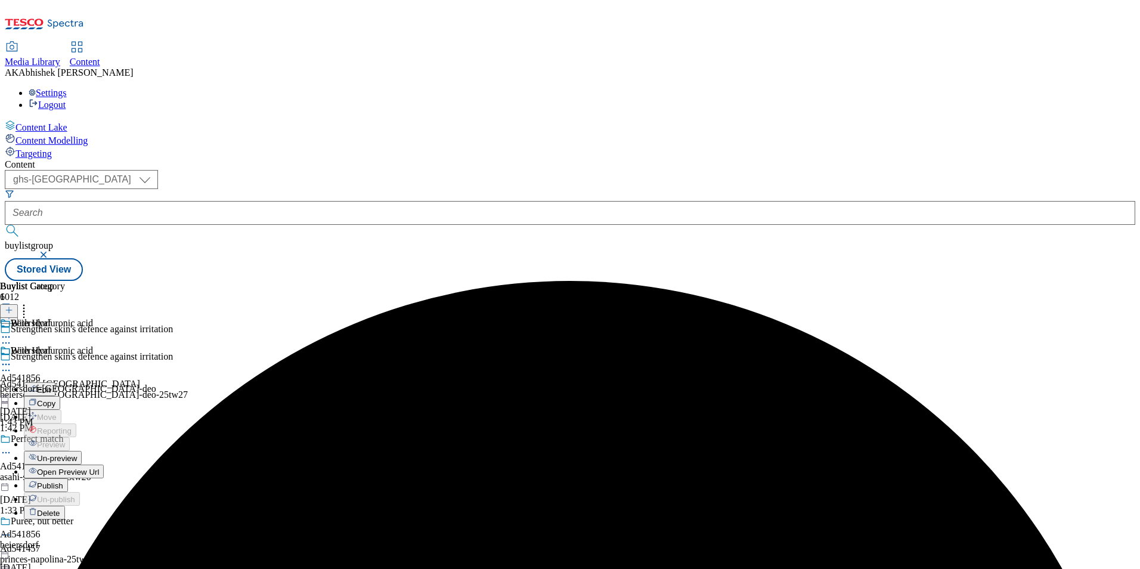
click at [63, 481] on span "Publish" at bounding box center [50, 485] width 26 height 9
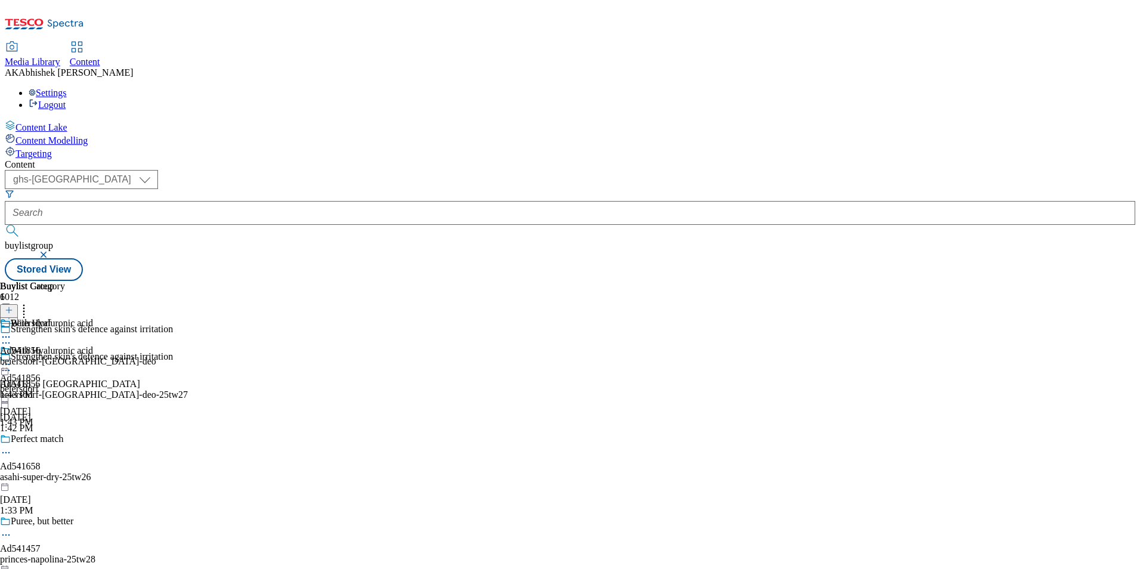
click at [12, 364] on icon at bounding box center [6, 370] width 12 height 12
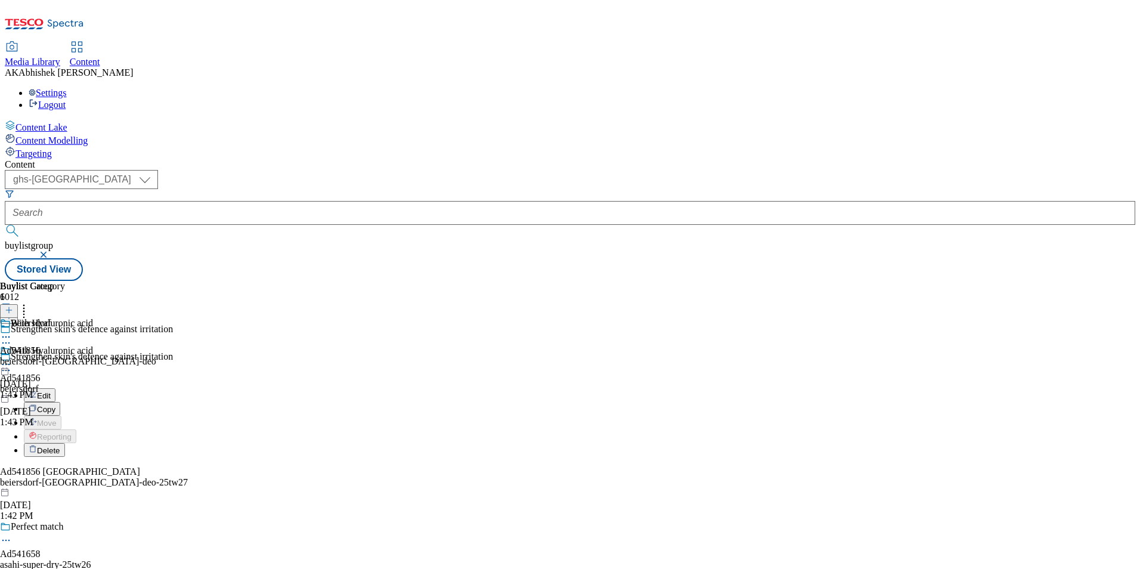
click at [55, 388] on button "Edit" at bounding box center [40, 395] width 32 height 14
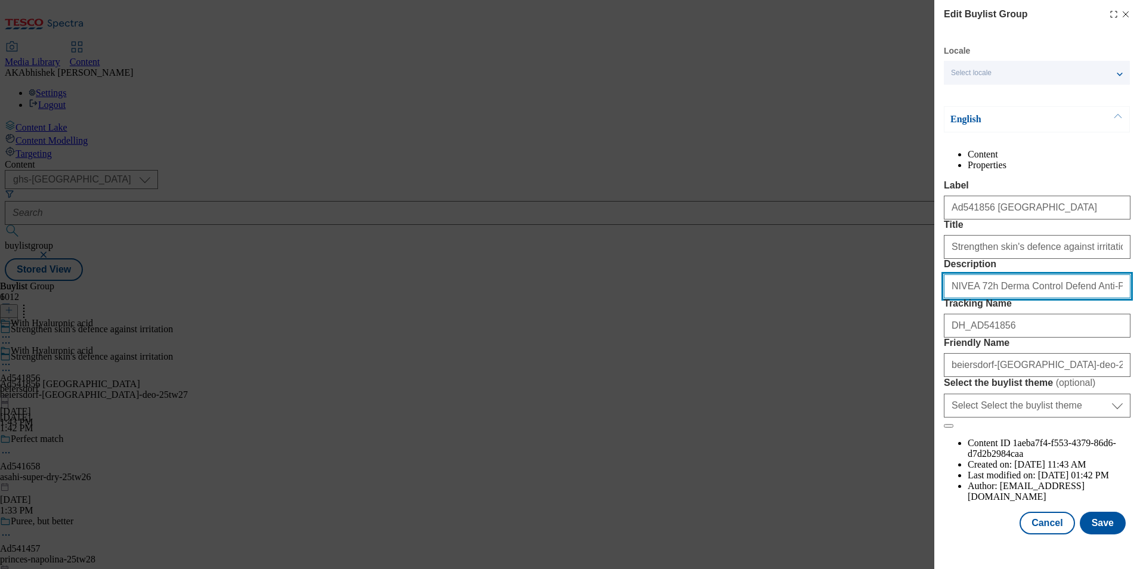
click at [1015, 298] on input "NIVEA 72h Derma Control Defend Anti-Perspirant Spray 250ml 250ML" at bounding box center [1037, 286] width 187 height 24
paste input "Derma Control Defend Antiperspirant Deodorant Spray 250ml"
type input "NIVEA Derma Control Defend Antiperspirant Deodorant Spray 250ml"
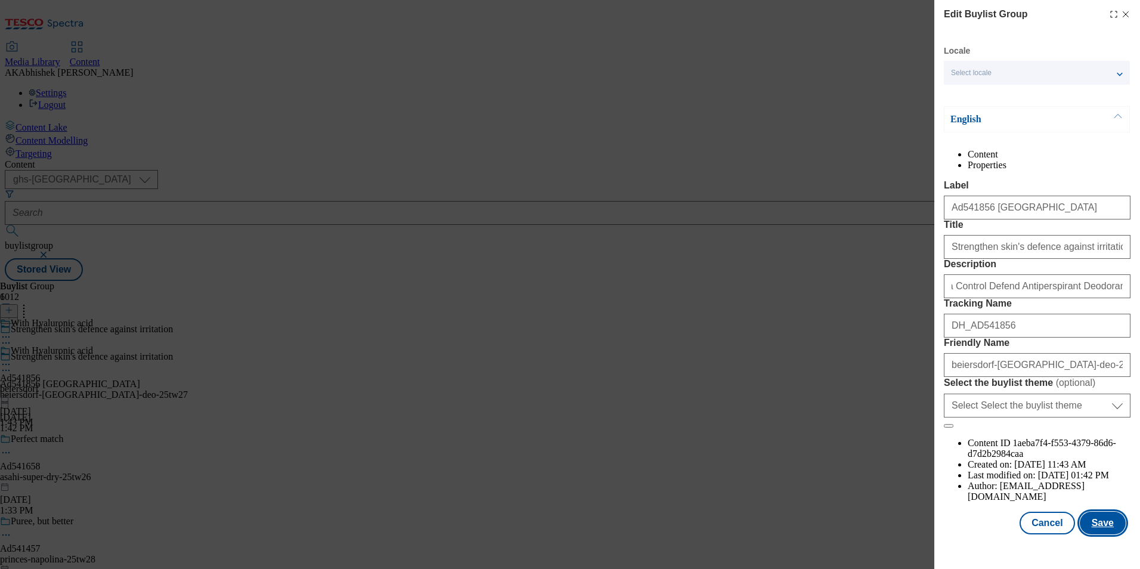
click at [1100, 534] on button "Save" at bounding box center [1103, 523] width 46 height 23
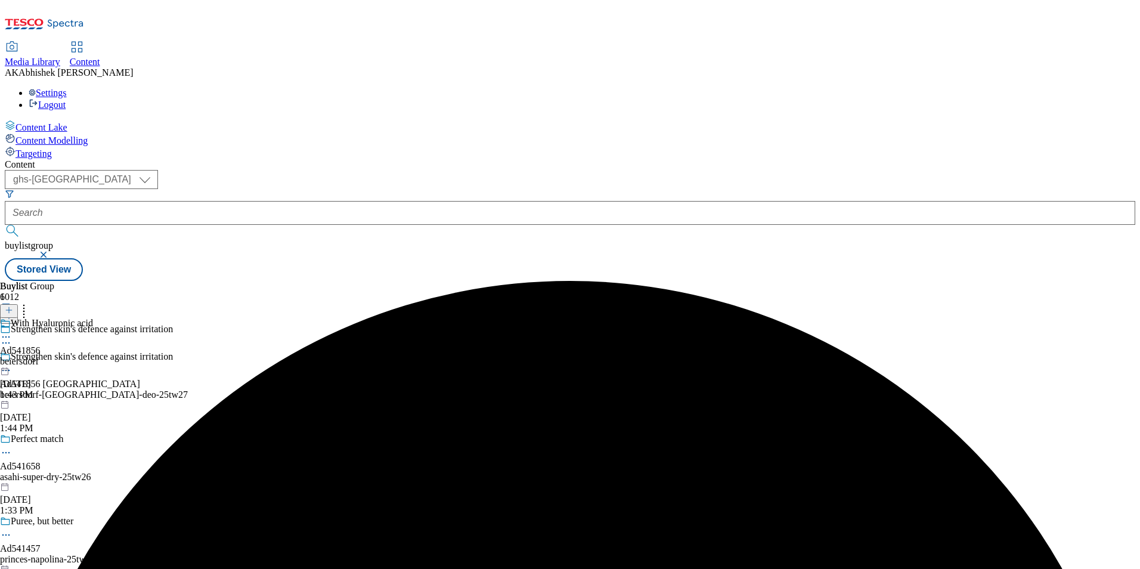
click at [12, 331] on icon at bounding box center [6, 337] width 12 height 12
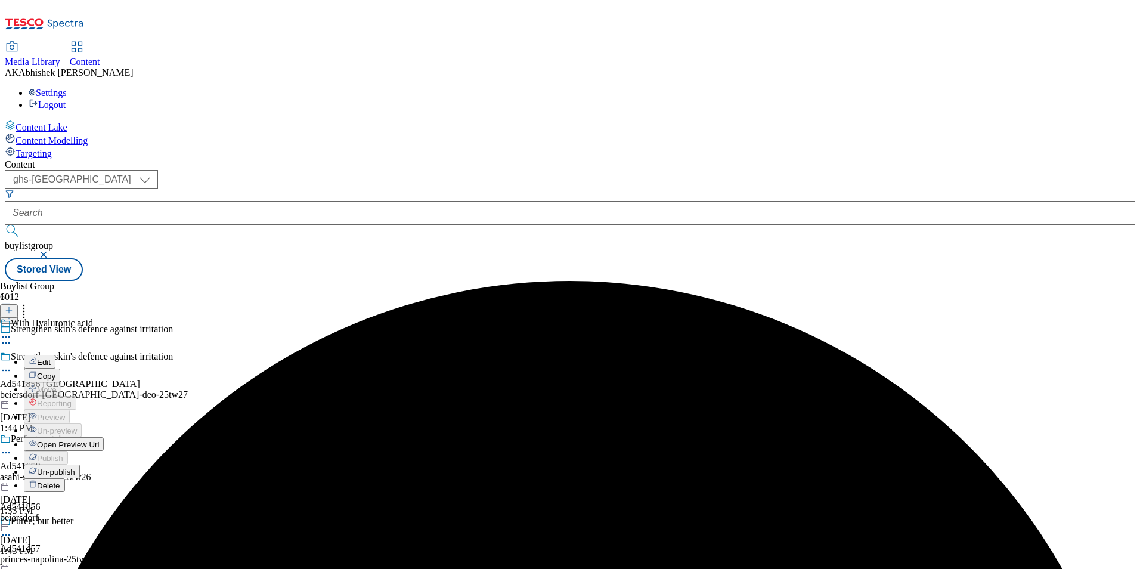
click at [51, 358] on span "Edit" at bounding box center [44, 362] width 14 height 9
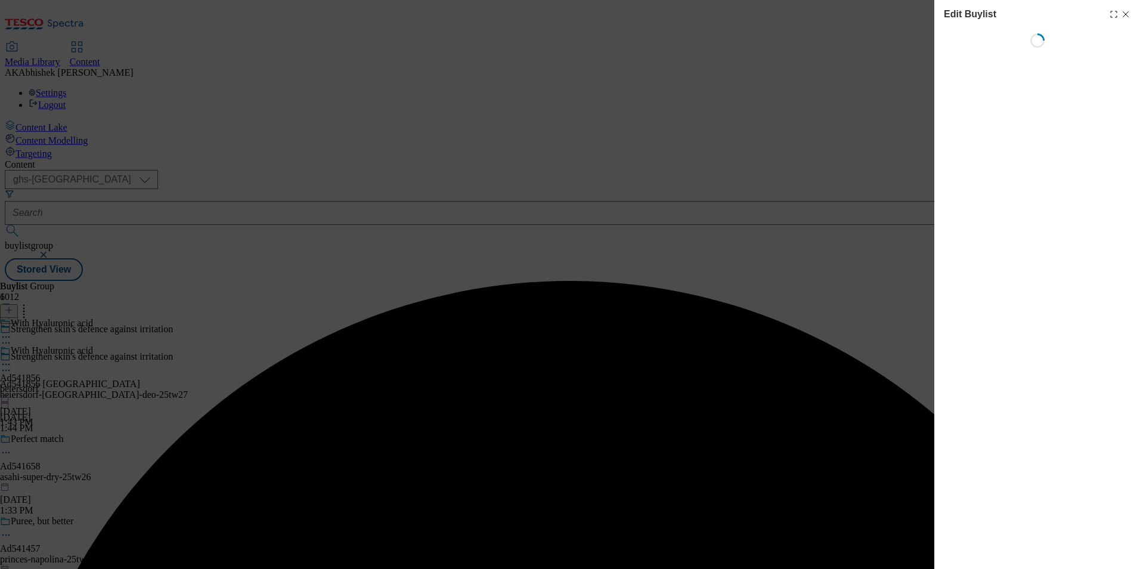
select select "tactical"
select select "supplier funded short term 1-3 weeks"
select select "dunnhumby"
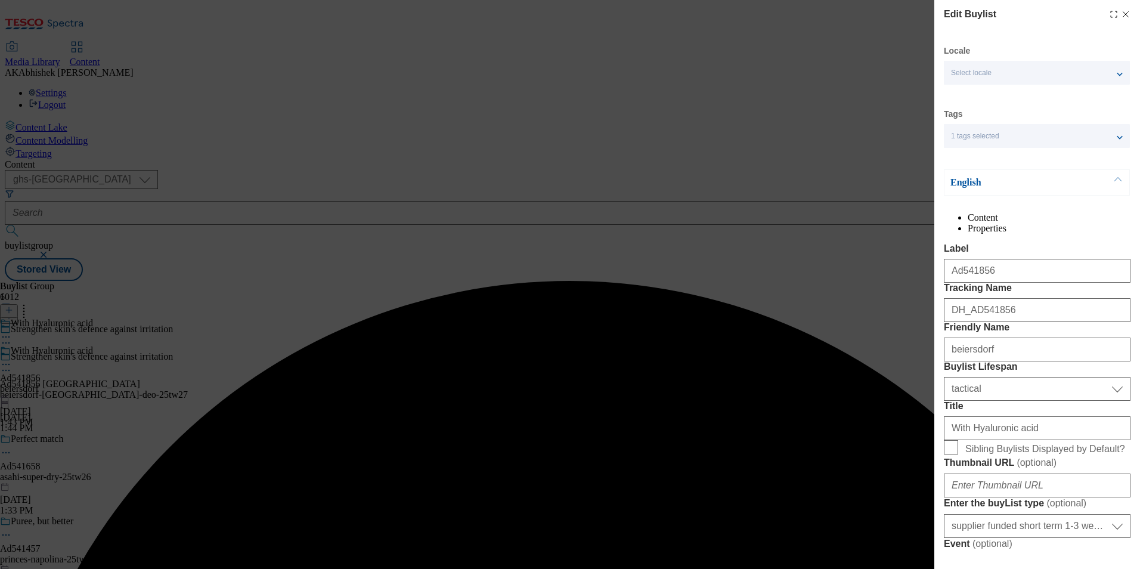
select select "Banner"
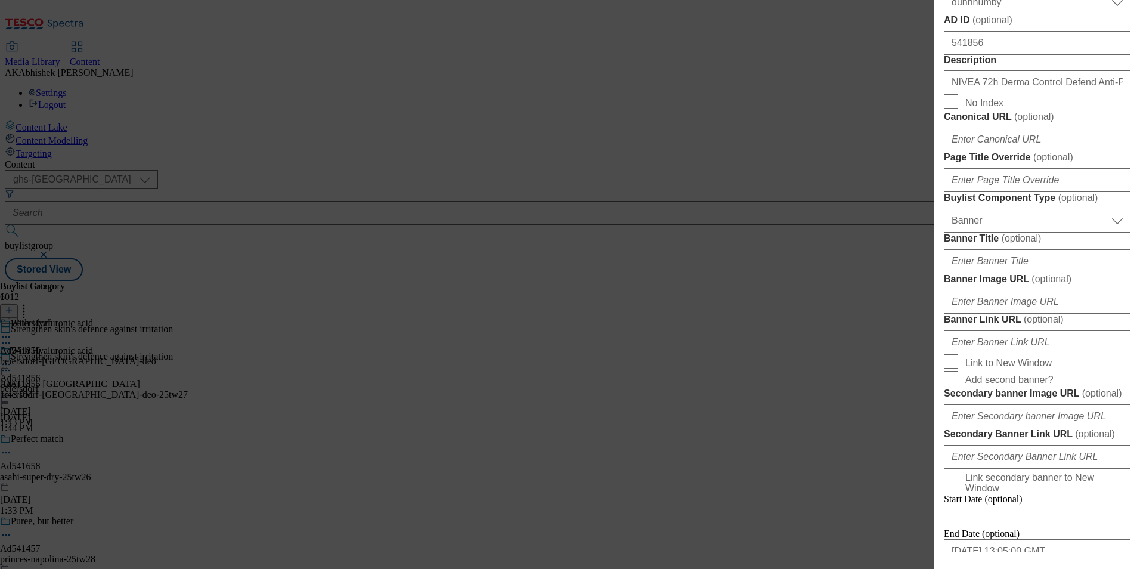
scroll to position [656, 0]
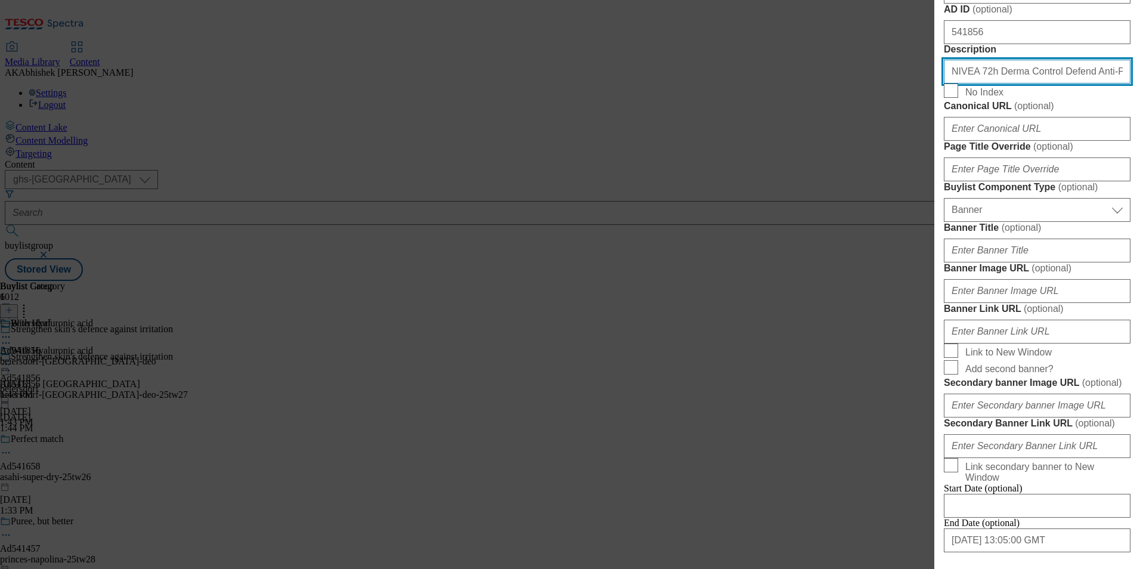
click at [1005, 84] on input "NIVEA 72h Derma Control Defend Anti-Perspirant Spray 250ml 250ML" at bounding box center [1037, 72] width 187 height 24
paste input "Derma Control Defend Antiperspirant Deodorant Spray 250ml"
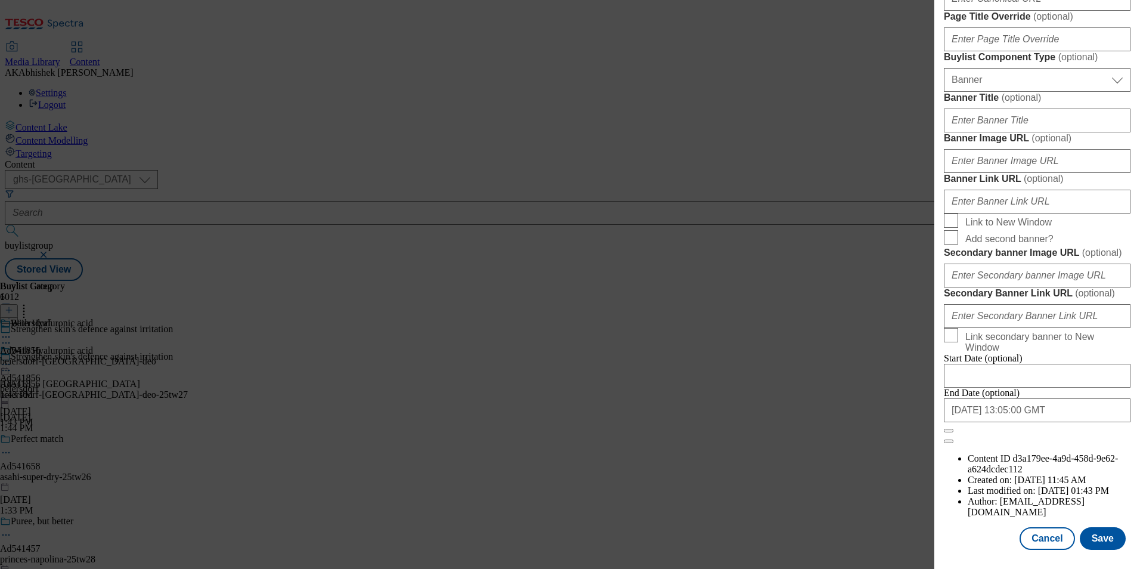
scroll to position [1229, 0]
type input "NIVEA Derma Control Defend Antiperspirant Deodorant Spray 250ml"
click at [1102, 542] on button "Save" at bounding box center [1103, 538] width 46 height 23
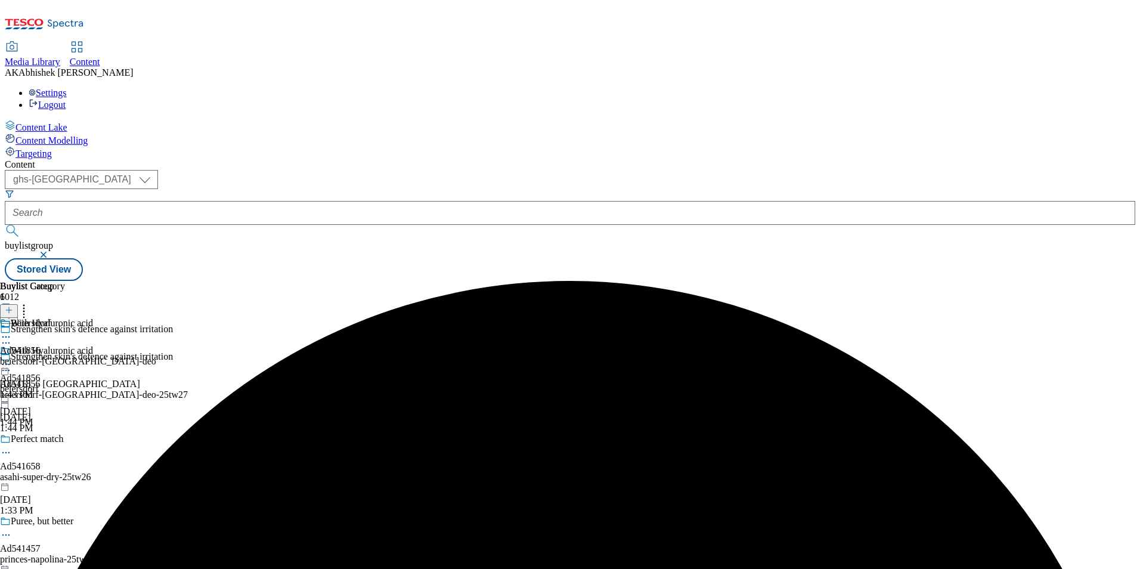
click at [12, 331] on icon at bounding box center [6, 337] width 12 height 12
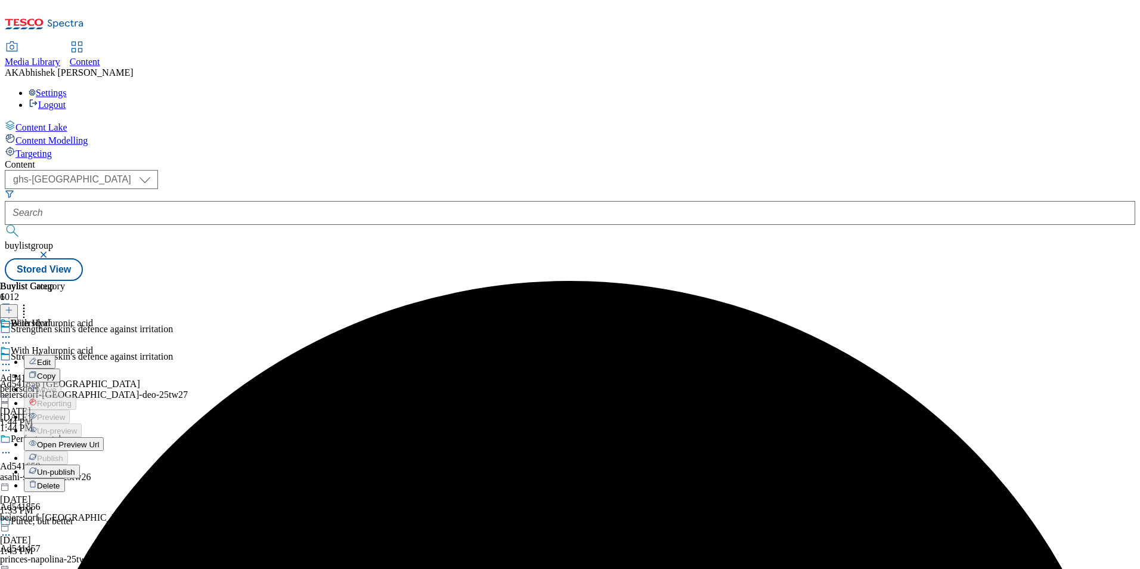
click at [51, 358] on span "Edit" at bounding box center [44, 362] width 14 height 9
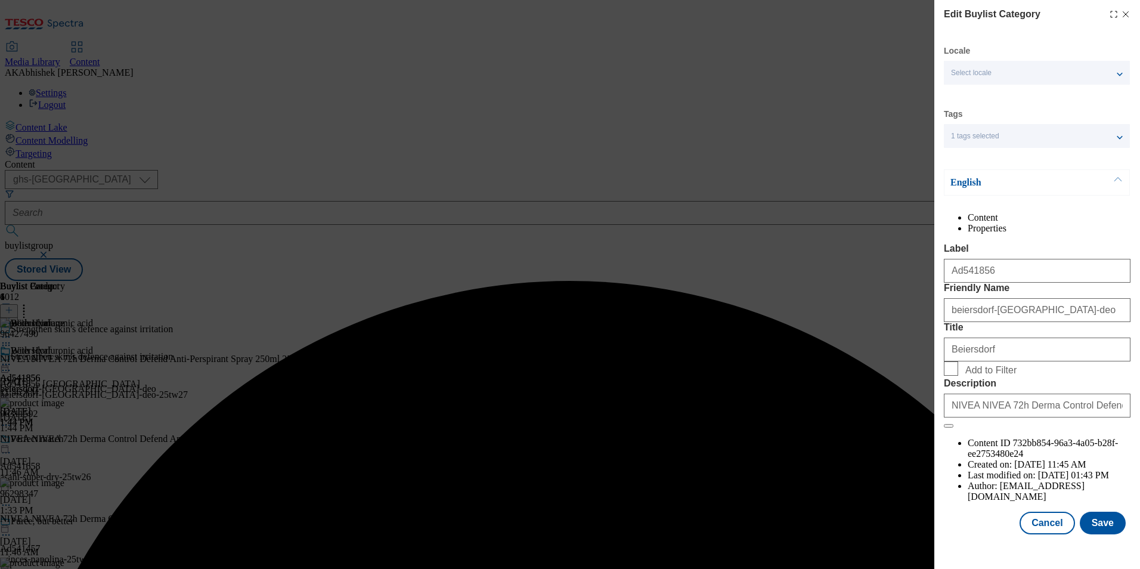
scroll to position [18, 0]
click at [1059, 418] on input "NIVEA NIVEA 72h Derma Control Defend Anti-Perspirant Spray 250ml 250ML" at bounding box center [1037, 406] width 187 height 24
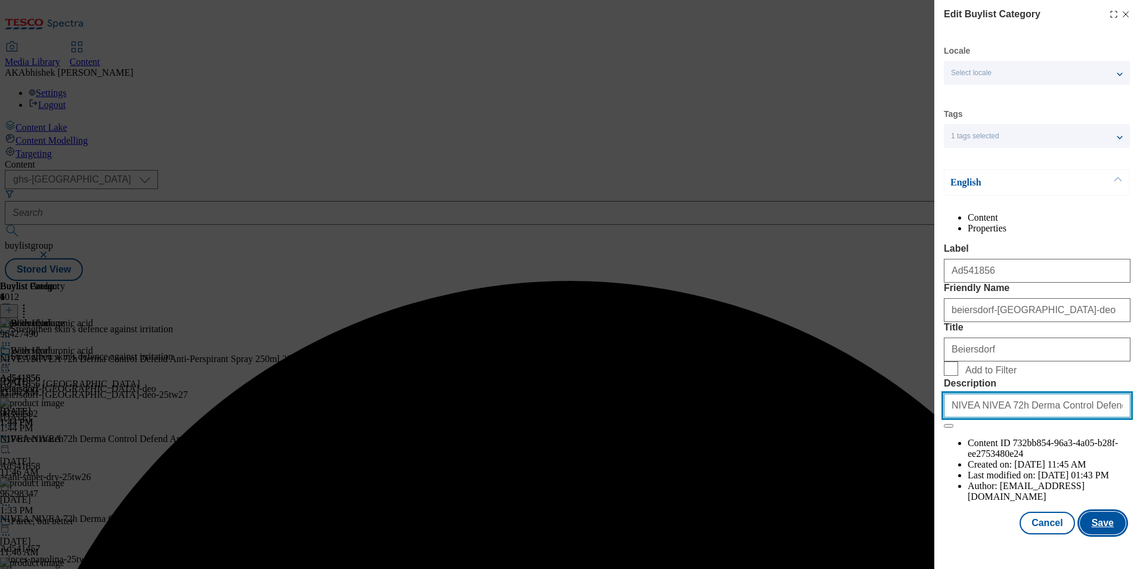
paste input "Derma Control Defend Antiperspirant Deodorant Spray 250ml"
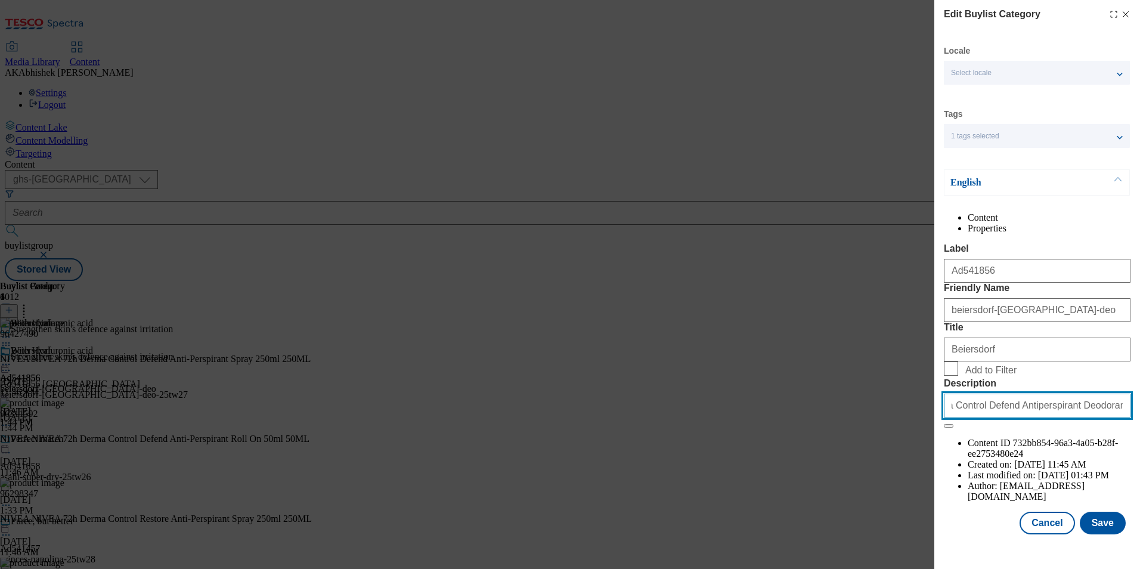
type input "NIVEA Derma Control Defend Antiperspirant Deodorant Spray 250ml"
click at [1093, 553] on div "Modal" at bounding box center [1038, 545] width 206 height 17
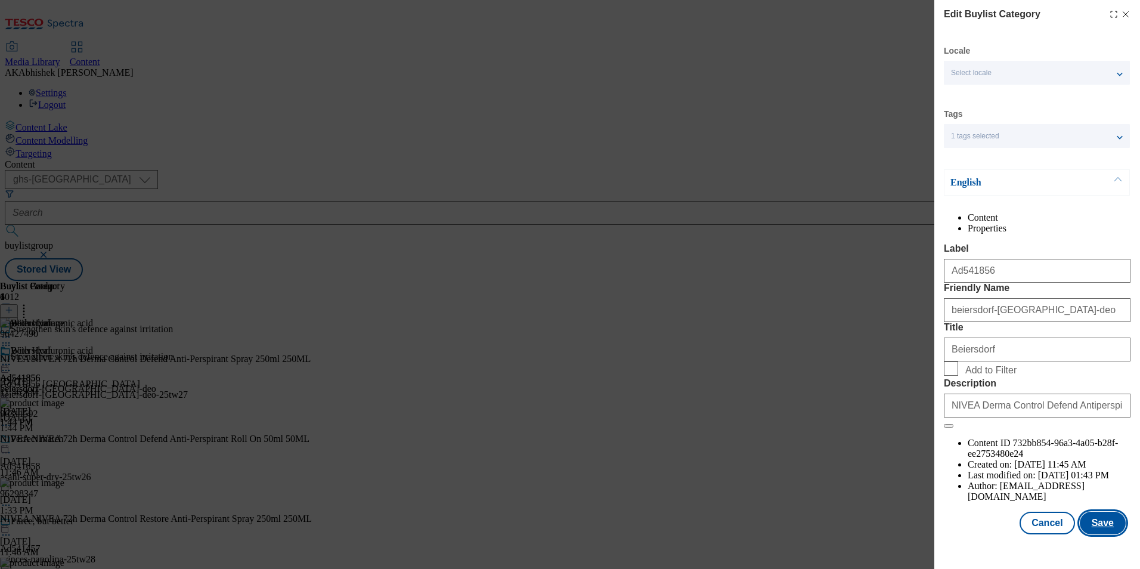
click at [1094, 532] on button "Save" at bounding box center [1103, 523] width 46 height 23
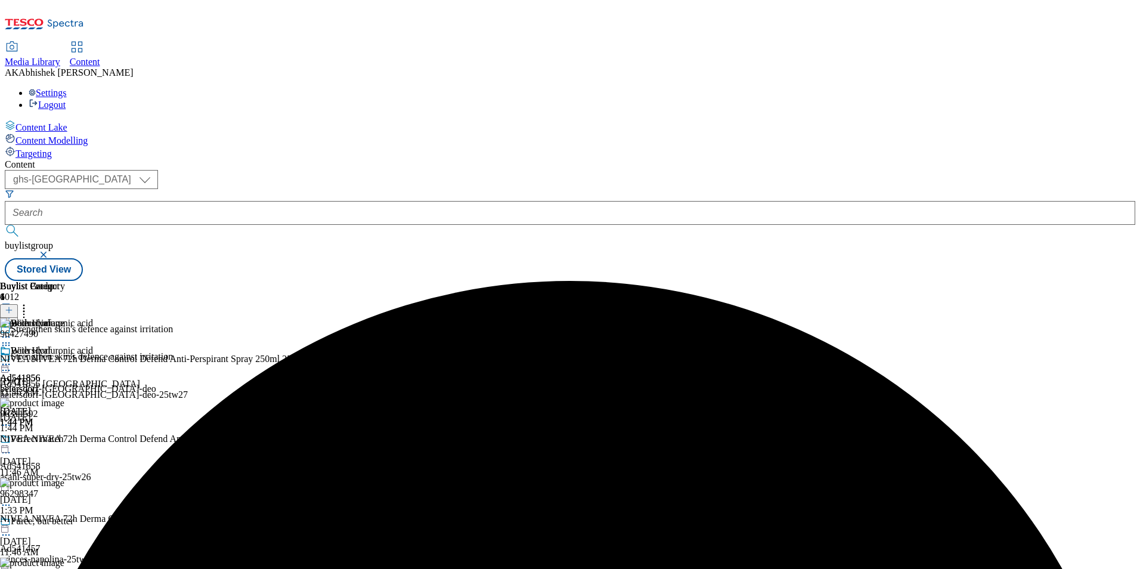
click at [12, 358] on icon at bounding box center [6, 364] width 12 height 12
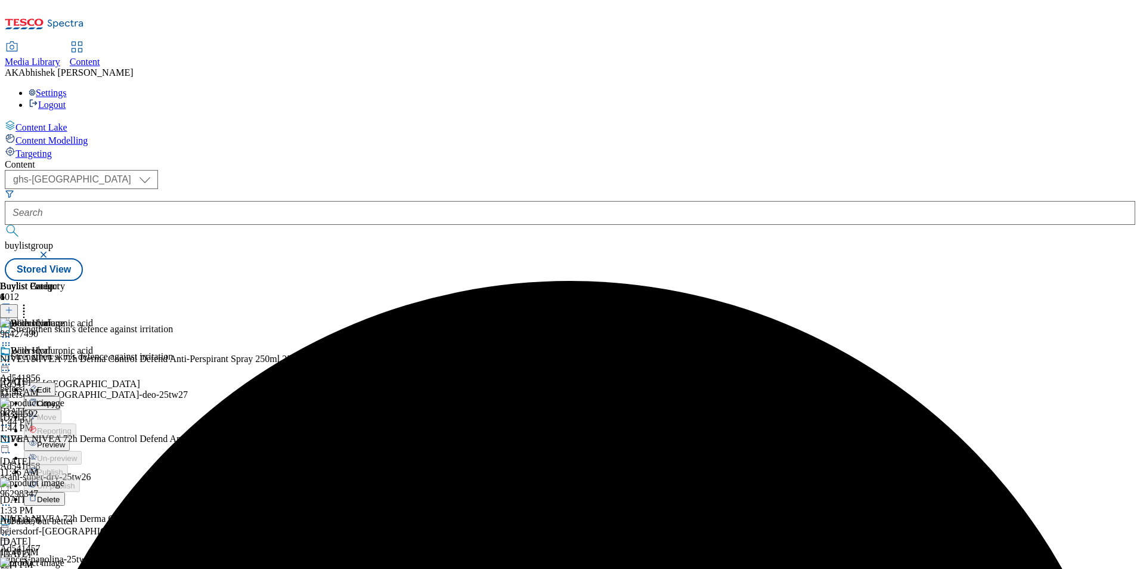
click at [65, 440] on span "Preview" at bounding box center [51, 444] width 28 height 9
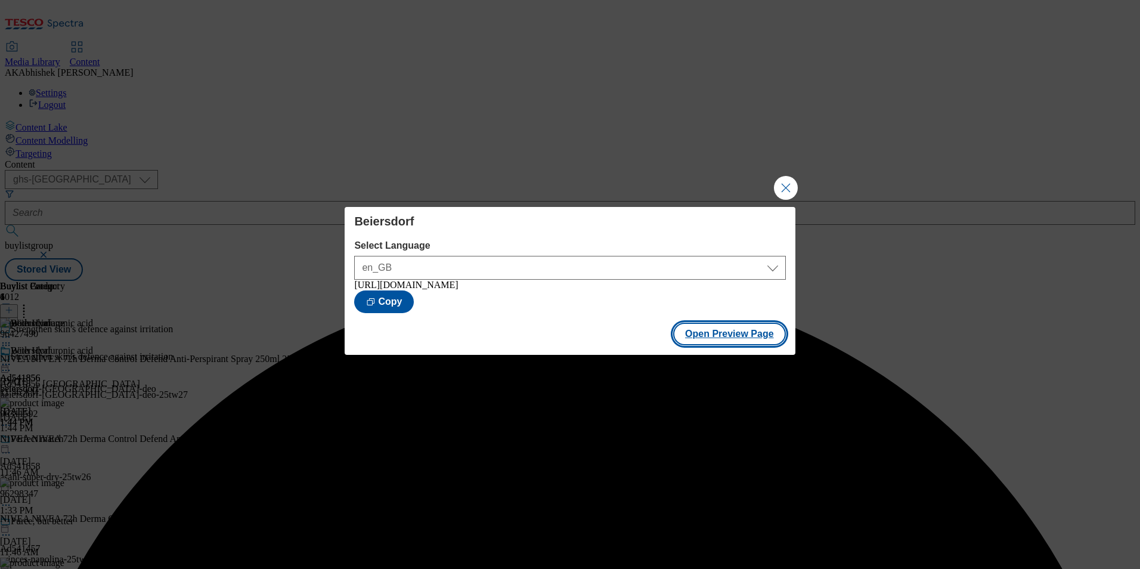
click at [710, 338] on button "Open Preview Page" at bounding box center [729, 334] width 113 height 23
click at [788, 187] on button "Close Modal" at bounding box center [786, 188] width 24 height 24
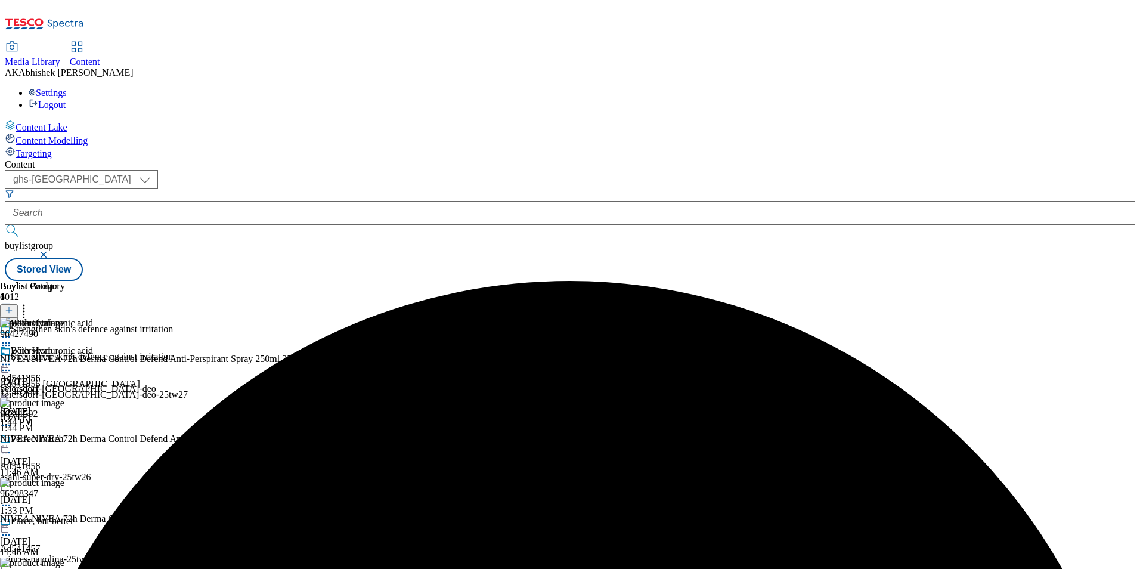
click at [12, 358] on icon at bounding box center [6, 364] width 12 height 12
click at [63, 481] on span "Publish" at bounding box center [50, 485] width 26 height 9
